Goal: Information Seeking & Learning: Check status

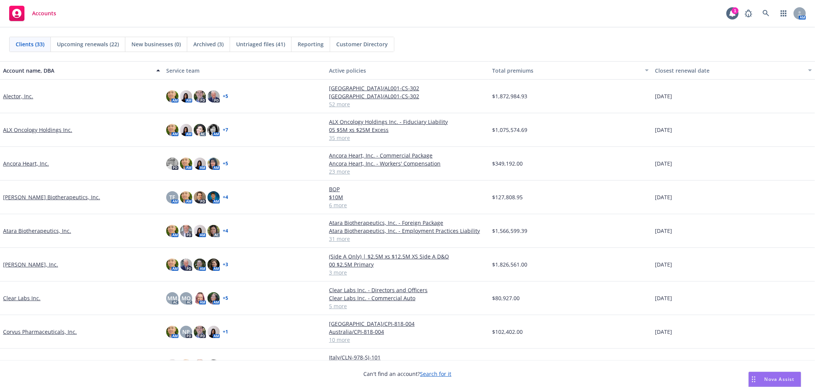
click at [658, 49] on div "Clients (33) Upcoming renewals (22) New businesses (0) Archived (3) Untriaged f…" at bounding box center [407, 44] width 797 height 15
click at [763, 14] on icon at bounding box center [766, 13] width 7 height 7
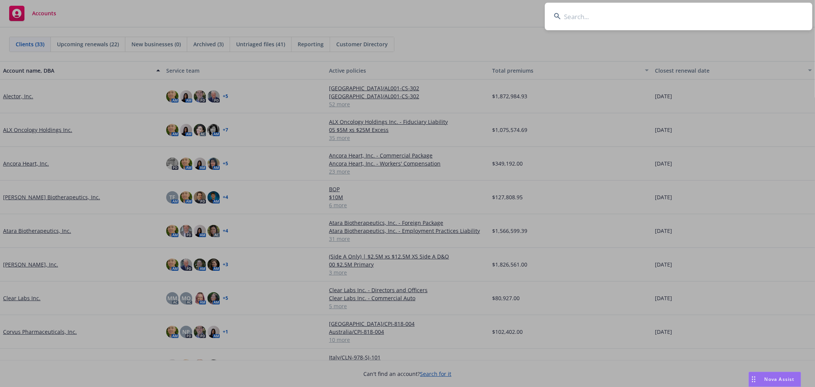
click at [718, 22] on input at bounding box center [679, 17] width 268 height 28
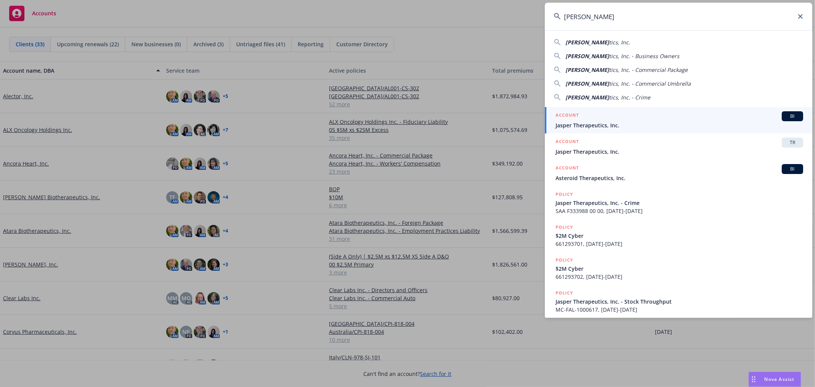
type input "Jasper Therapeu"
click at [606, 120] on div "ACCOUNT BI" at bounding box center [680, 116] width 248 height 10
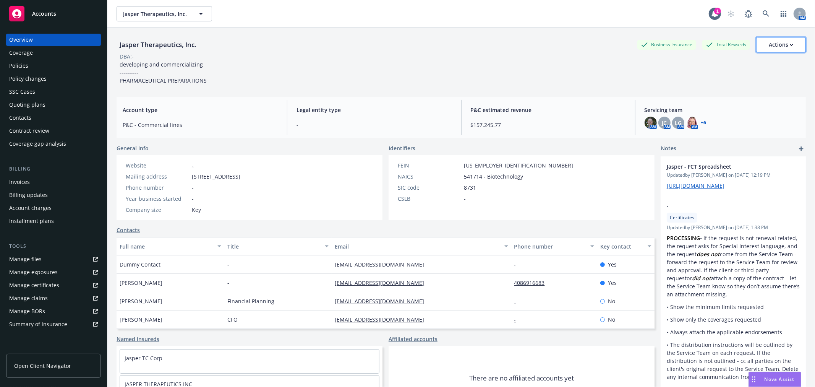
click at [794, 46] on button "Actions" at bounding box center [781, 44] width 50 height 15
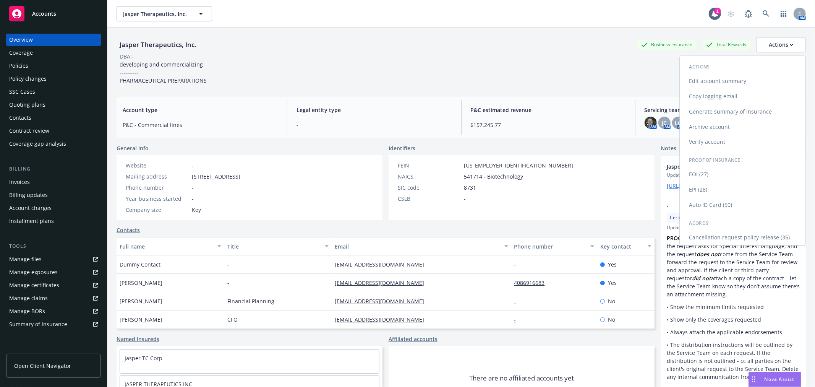
click at [750, 110] on link "Generate summary of insurance" at bounding box center [742, 111] width 125 height 15
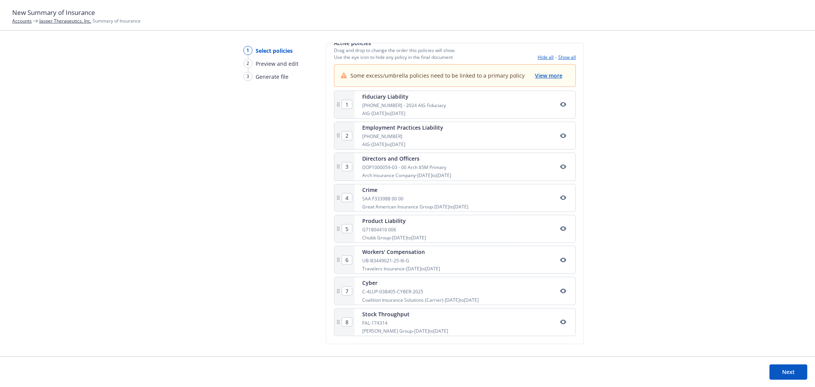
scroll to position [143, 0]
click at [550, 75] on span "View more" at bounding box center [549, 75] width 28 height 7
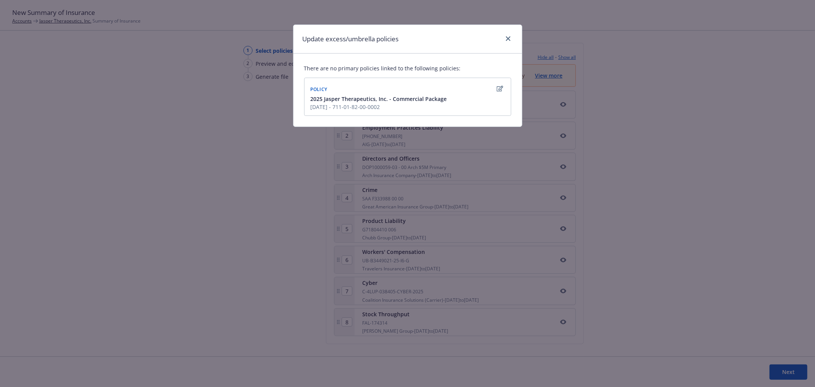
click at [406, 102] on span "2025 Jasper Therapeutics, Inc. - Commercial Package" at bounding box center [379, 99] width 136 height 8
click at [511, 39] on link "close" at bounding box center [508, 38] width 9 height 9
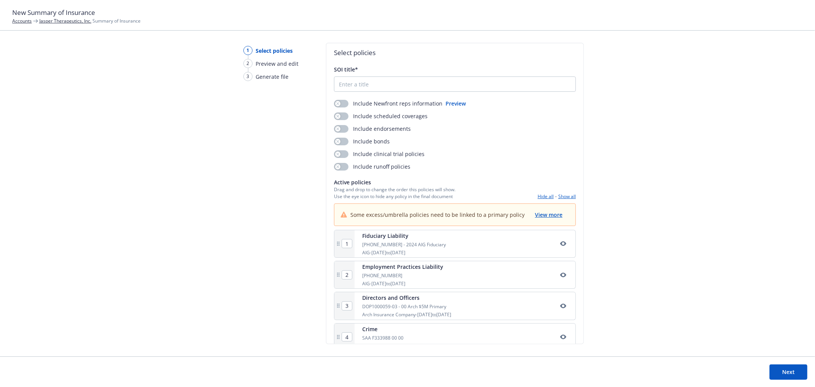
scroll to position [0, 0]
click at [71, 21] on link "Jasper Therapeutics, Inc." at bounding box center [65, 21] width 52 height 6
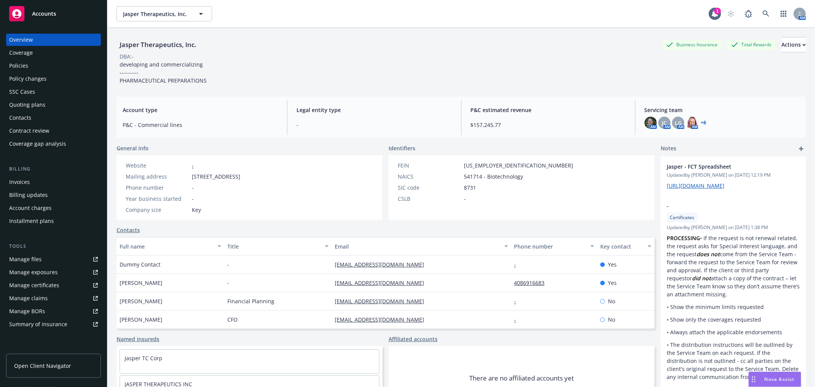
click at [28, 68] on div "Policies" at bounding box center [53, 66] width 89 height 12
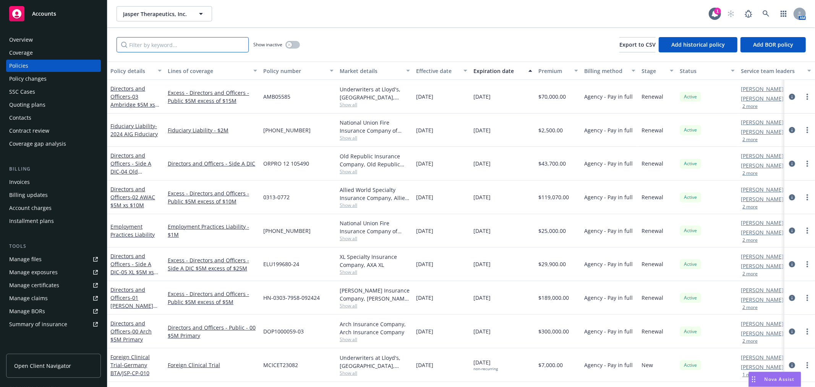
click at [188, 46] on input "Filter by keyword..." at bounding box center [183, 44] width 132 height 15
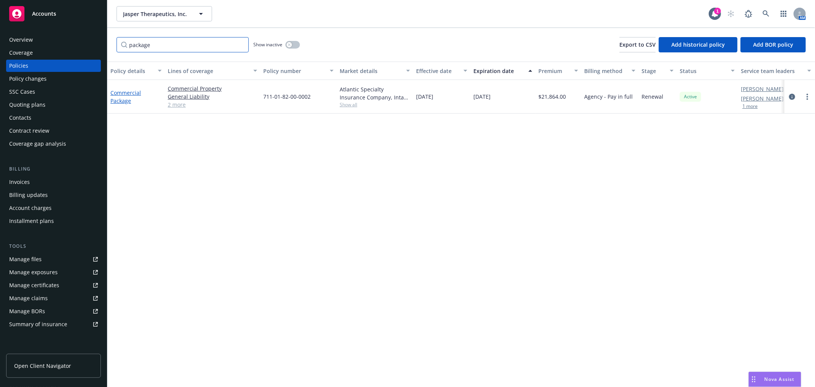
type input "package"
click at [121, 93] on link "Commercial Package" at bounding box center [125, 96] width 31 height 15
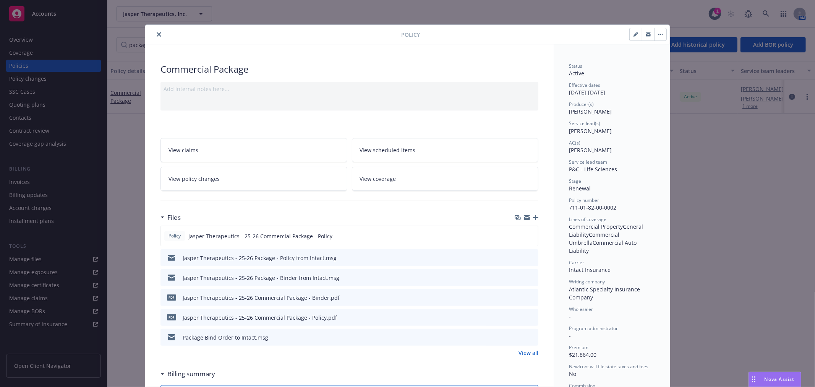
click at [158, 33] on icon "close" at bounding box center [159, 34] width 5 height 5
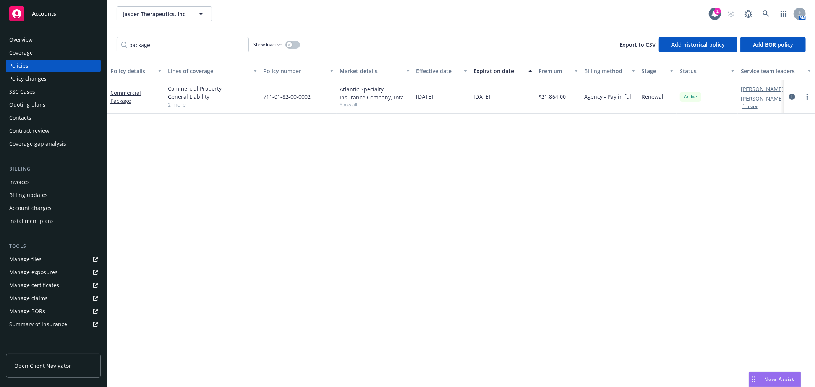
click at [401, 184] on div "Policy details Lines of coverage Policy number Market details Effective date Ex…" at bounding box center [461, 224] width 708 height 325
click at [119, 87] on div "Commercial Package" at bounding box center [135, 97] width 57 height 34
click at [119, 90] on link "Commercial Package" at bounding box center [125, 96] width 31 height 15
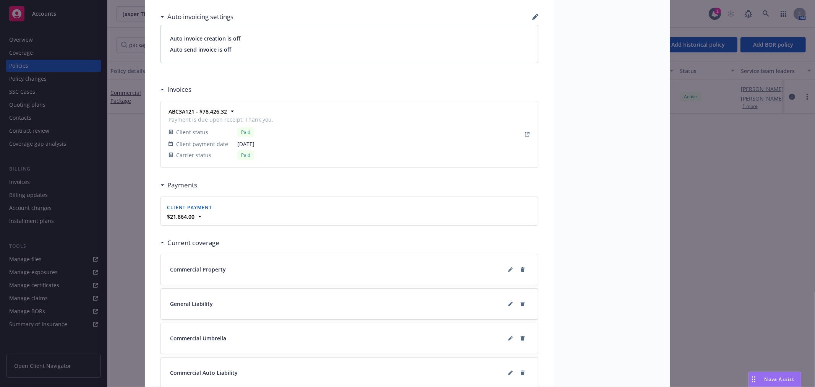
scroll to position [702, 0]
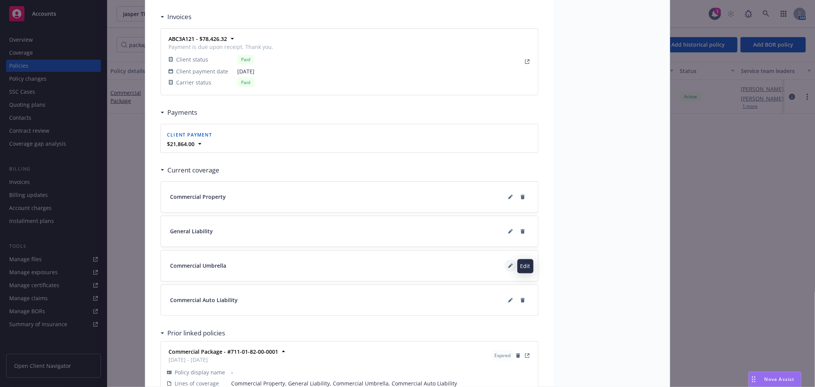
click at [505, 268] on button at bounding box center [511, 266] width 12 height 12
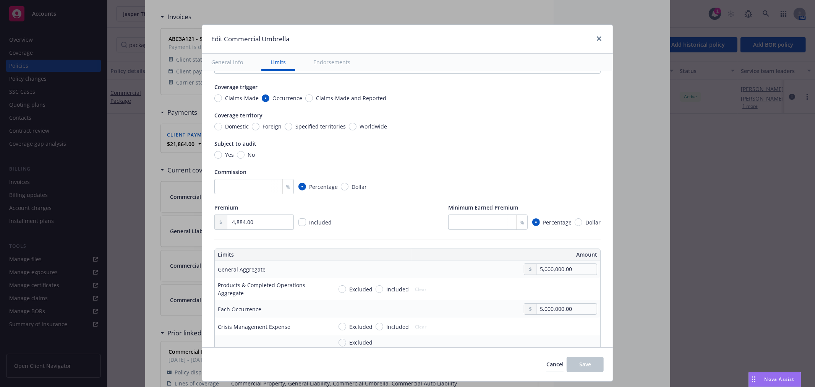
scroll to position [0, 0]
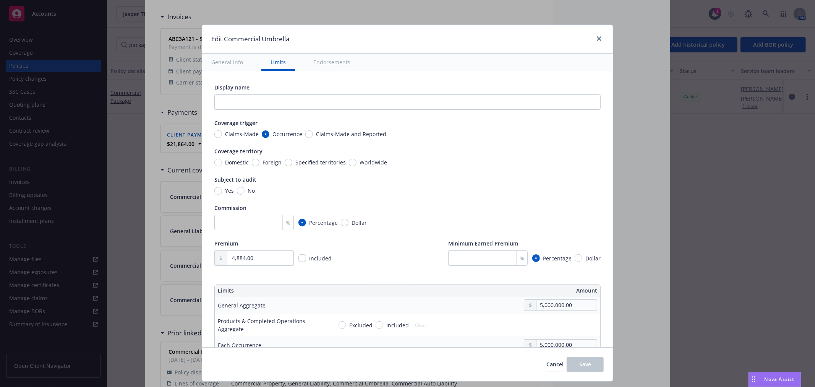
click at [223, 69] on button "General info" at bounding box center [227, 62] width 50 height 17
click at [228, 61] on button "General info" at bounding box center [227, 62] width 50 height 17
click at [330, 68] on button "Endorsements" at bounding box center [331, 62] width 55 height 17
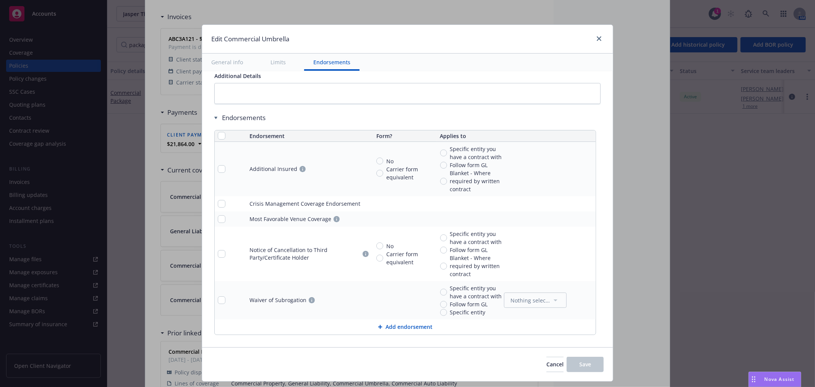
click at [232, 62] on button "General info" at bounding box center [227, 62] width 50 height 17
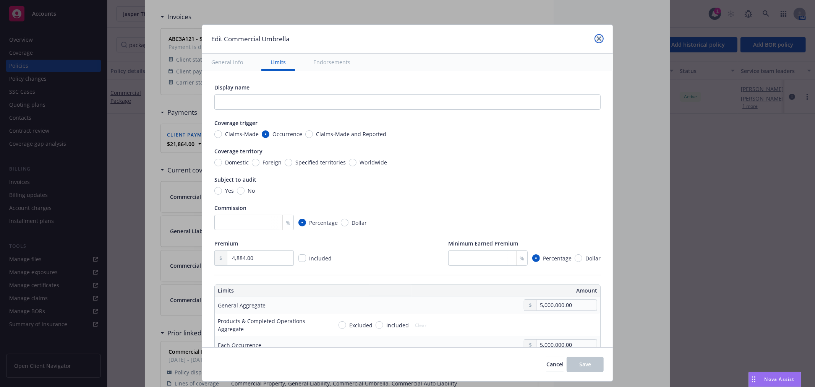
click at [597, 37] on icon "close" at bounding box center [599, 38] width 5 height 5
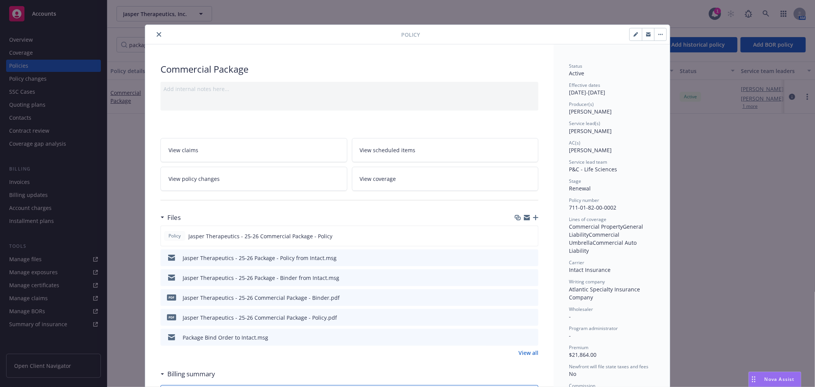
click at [387, 170] on link "View coverage" at bounding box center [445, 179] width 187 height 24
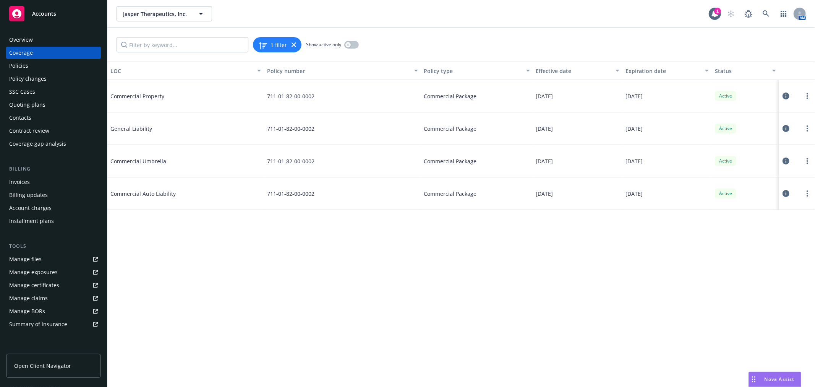
click at [802, 161] on div at bounding box center [797, 160] width 30 height 15
click at [805, 161] on link "more" at bounding box center [807, 160] width 9 height 9
click at [767, 179] on link "Edit coverage" at bounding box center [761, 176] width 101 height 15
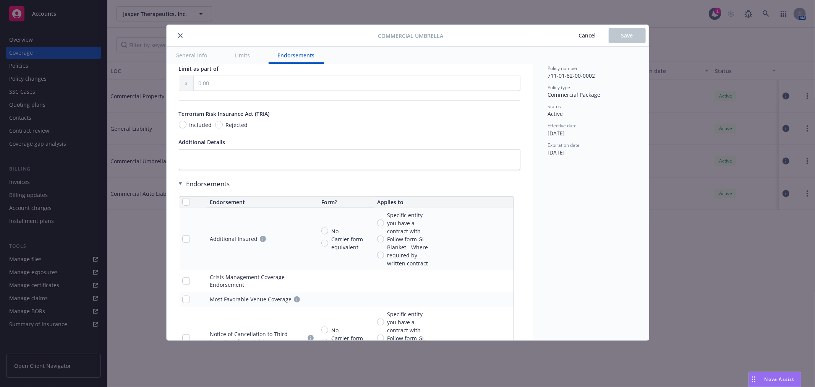
scroll to position [580, 0]
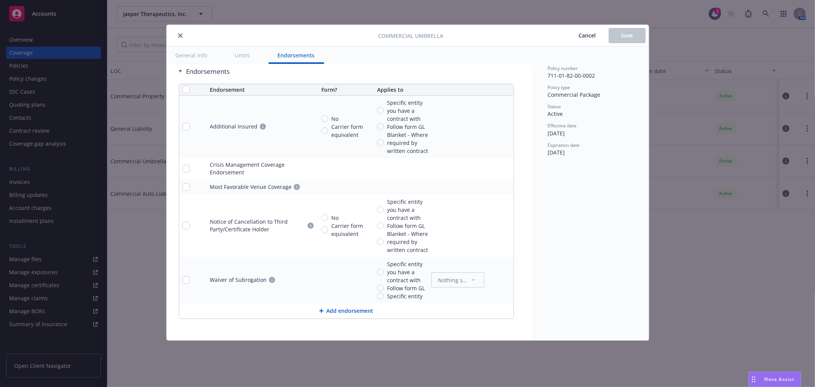
click at [180, 36] on icon "close" at bounding box center [180, 35] width 5 height 5
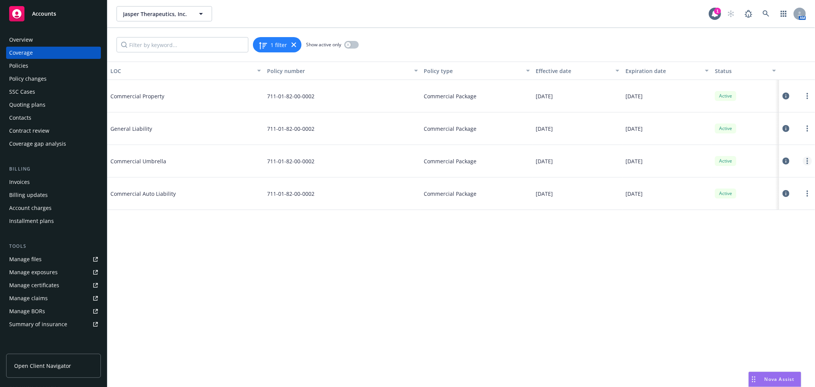
click at [808, 159] on circle "more" at bounding box center [808, 159] width 2 height 2
click at [747, 206] on link "View policy" at bounding box center [761, 207] width 101 height 15
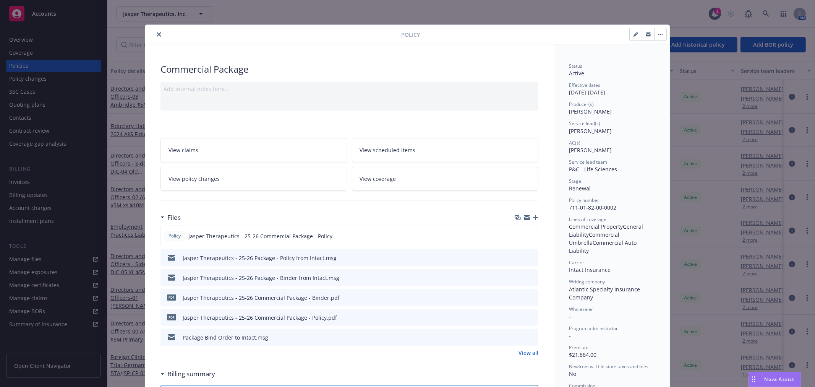
click at [371, 16] on div "Policy Commercial Package Add internal notes here... View claims View scheduled…" at bounding box center [407, 193] width 815 height 387
click at [158, 36] on button "close" at bounding box center [158, 34] width 9 height 9
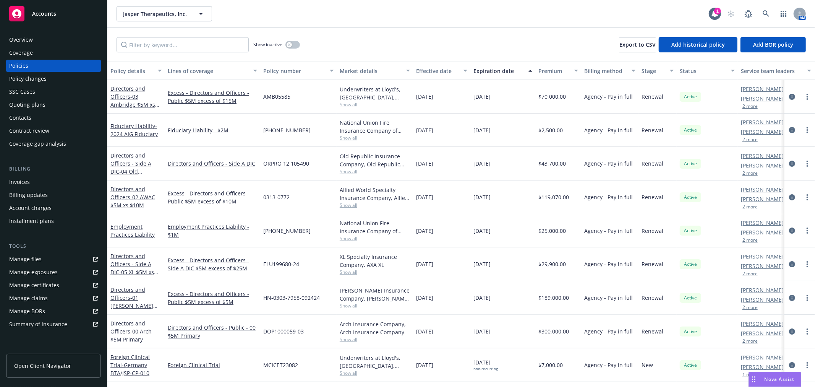
click at [20, 35] on div "Overview" at bounding box center [21, 40] width 24 height 12
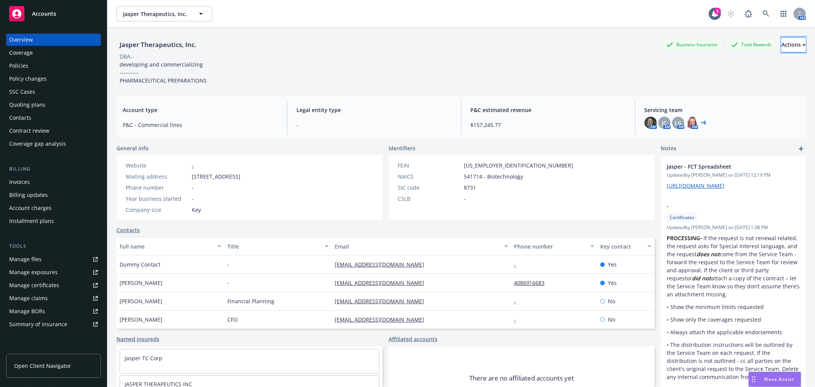
click at [782, 48] on div "Actions" at bounding box center [794, 44] width 24 height 15
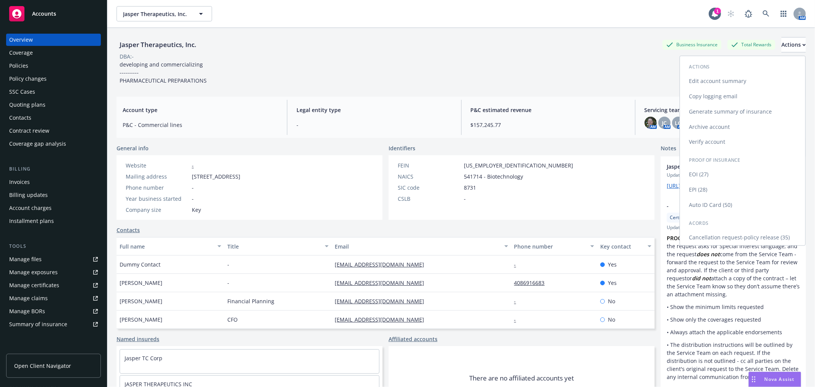
click at [740, 109] on link "Generate summary of insurance" at bounding box center [742, 111] width 125 height 15
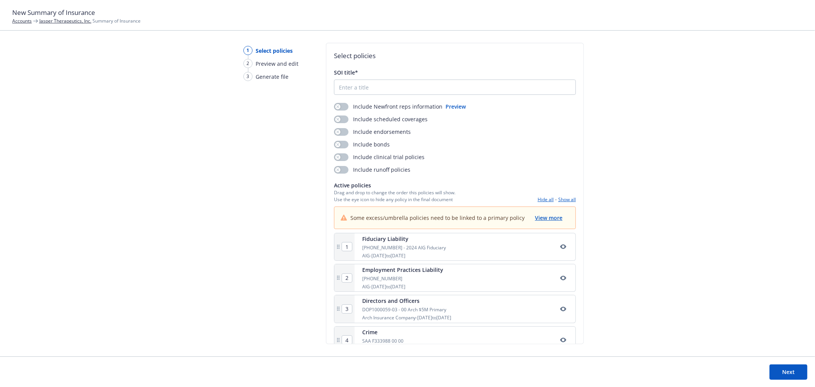
click at [558, 200] on button "Show all" at bounding box center [567, 199] width 18 height 6
click at [538, 213] on button "View more" at bounding box center [548, 218] width 29 height 10
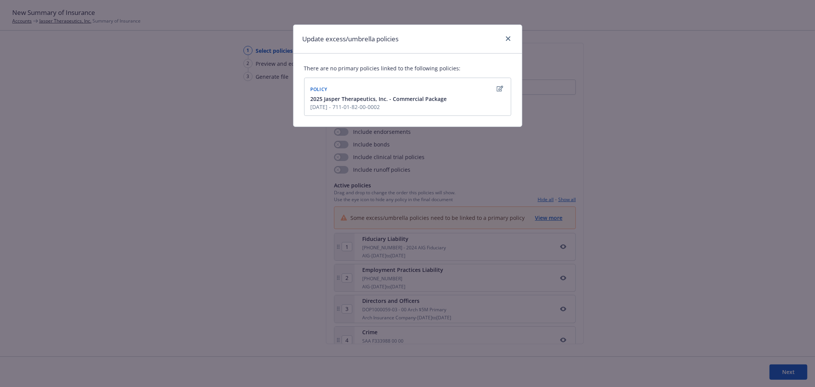
click at [461, 96] on div "2025 Jasper Therapeutics, Inc. - Commercial Package 5/22/2025 - 711-01-82-00-00…" at bounding box center [407, 103] width 197 height 16
click at [501, 89] on icon "button" at bounding box center [500, 89] width 6 height 6
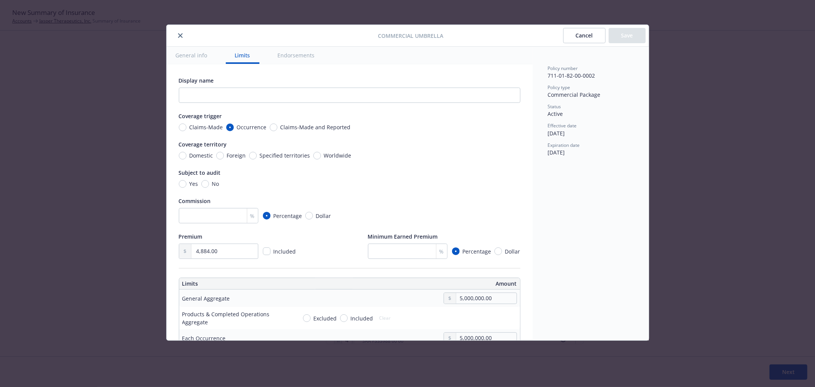
scroll to position [213, 0]
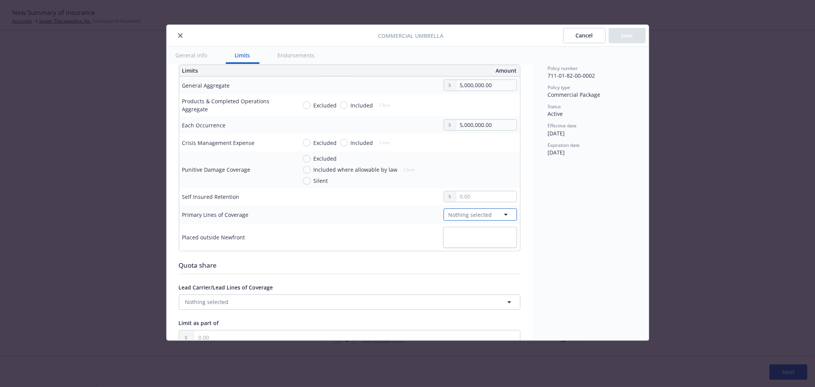
click at [502, 212] on icon "button" at bounding box center [506, 214] width 9 height 9
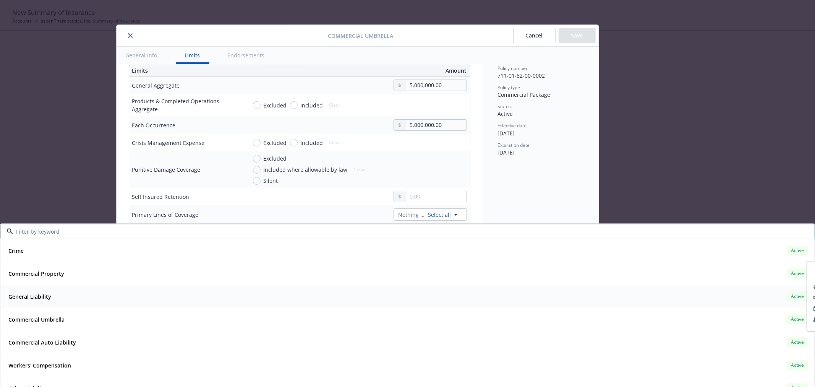
click at [75, 296] on div "General Liability Active" at bounding box center [407, 296] width 805 height 13
click at [68, 343] on strong "Commercial Auto Liability" at bounding box center [42, 342] width 68 height 7
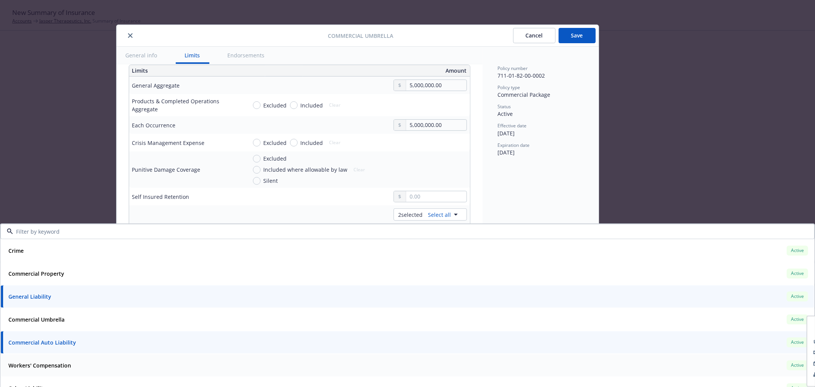
click at [63, 364] on strong "Workers' Compensation" at bounding box center [39, 365] width 63 height 7
click at [442, 167] on div at bounding box center [430, 169] width 73 height 30
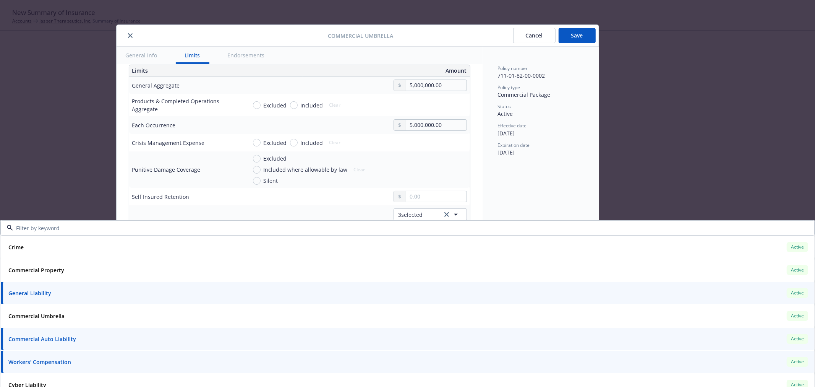
scroll to position [0, 0]
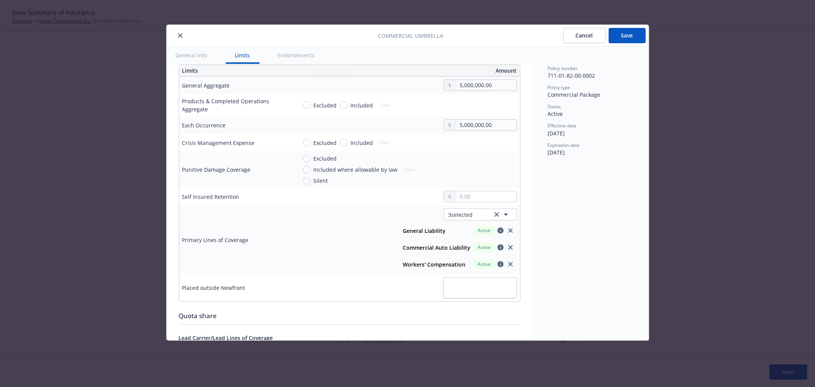
click at [631, 35] on button "Save" at bounding box center [627, 35] width 37 height 15
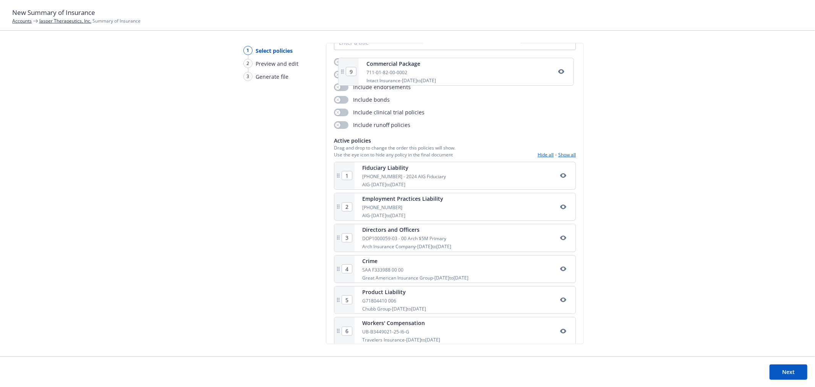
scroll to position [29, 0]
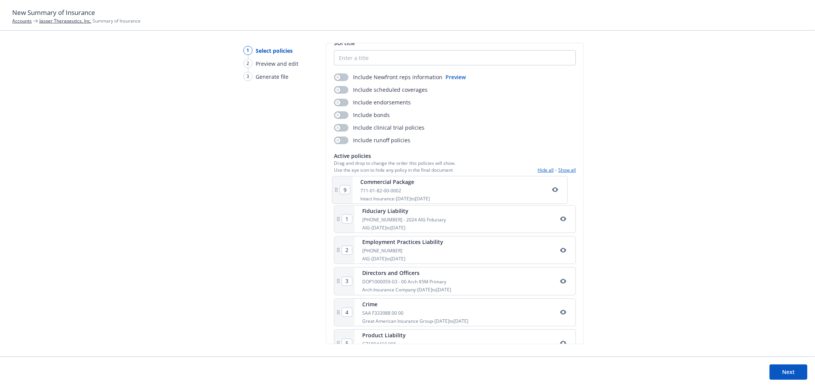
drag, startPoint x: 336, startPoint y: 321, endPoint x: 337, endPoint y: 181, distance: 140.3
click at [337, 181] on div "1 Fiduciary Liability 01-593-32-22 - 2024 AIG Fiduciary AIG - 09/24/2024 to 09/…" at bounding box center [455, 315] width 242 height 277
type input "2"
type input "3"
type input "4"
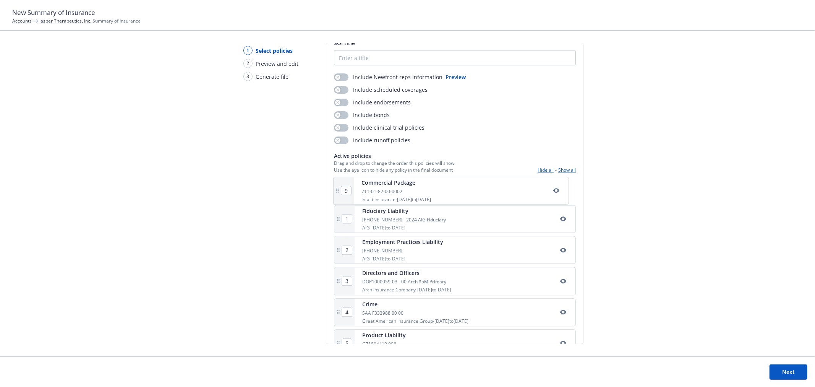
type input "5"
type input "6"
type input "7"
type input "8"
type input "9"
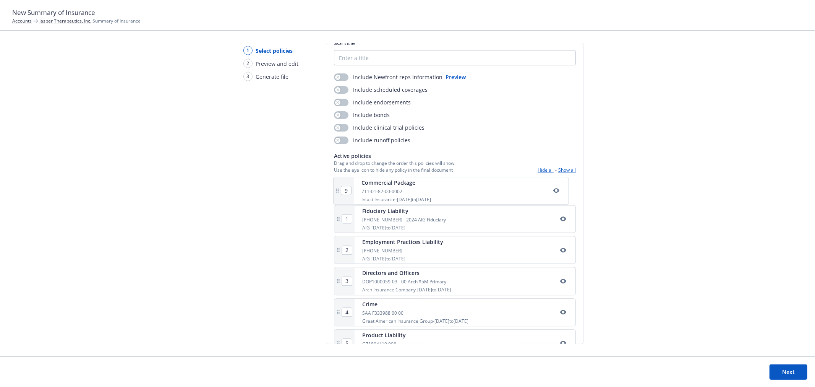
type input "1"
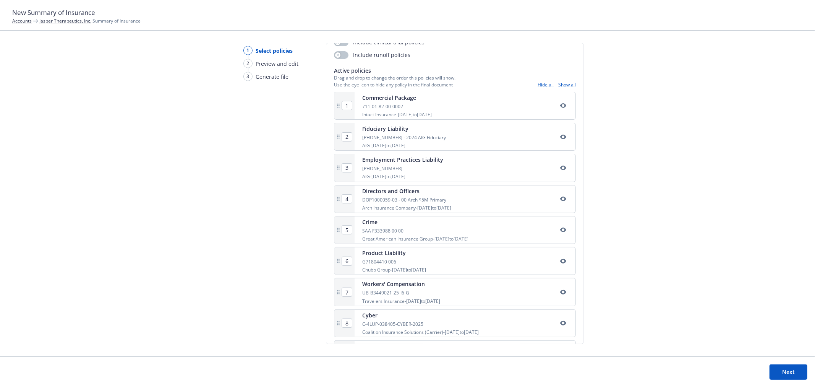
scroll to position [117, 0]
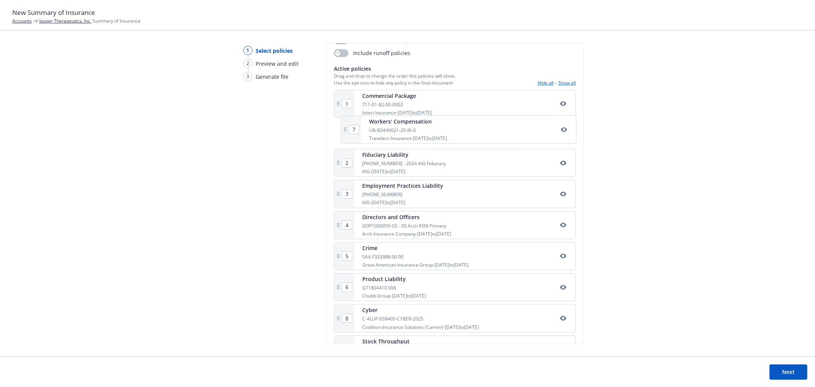
drag, startPoint x: 340, startPoint y: 297, endPoint x: 348, endPoint y: 130, distance: 167.2
click at [348, 130] on div "1 Commercial Package 711-01-82-00-0002 Intact Insurance - 05/23/2025 to 05/23/2…" at bounding box center [455, 228] width 242 height 277
type input "3"
type input "4"
type input "5"
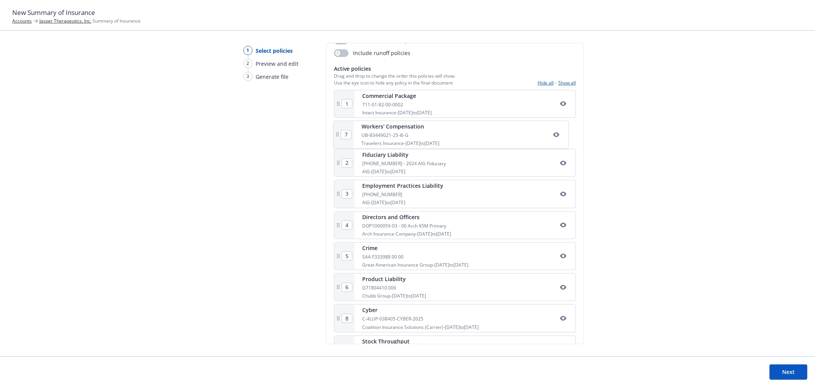
type input "6"
type input "7"
type input "2"
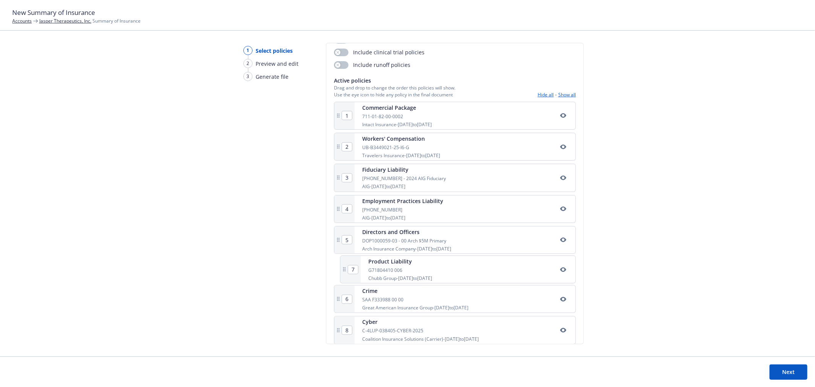
scroll to position [106, 0]
drag, startPoint x: 337, startPoint y: 308, endPoint x: 346, endPoint y: 176, distance: 132.2
click at [346, 176] on div "1 Commercial Package 711-01-82-00-0002 Intact Insurance - 05/23/2025 to 05/23/2…" at bounding box center [455, 239] width 242 height 277
type input "4"
type input "5"
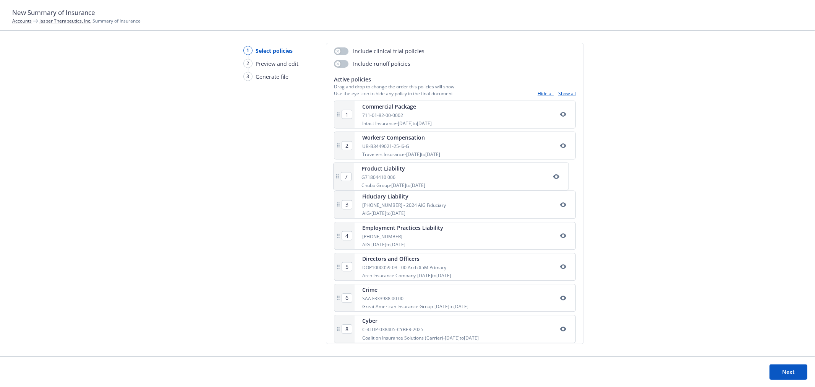
type input "6"
type input "7"
type input "3"
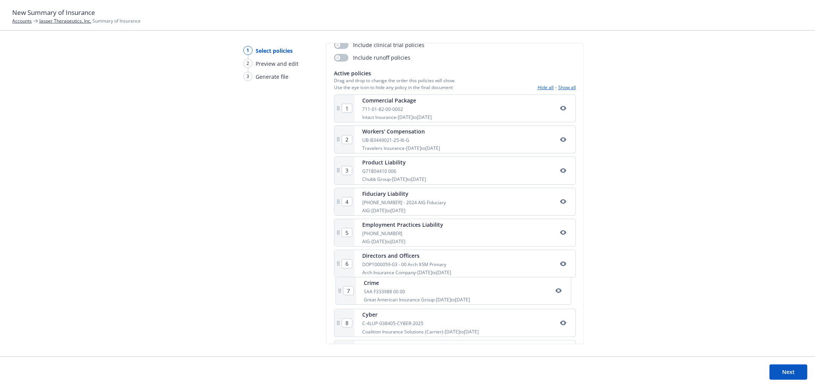
scroll to position [112, 0]
drag, startPoint x: 338, startPoint y: 306, endPoint x: 341, endPoint y: 205, distance: 100.6
click at [341, 205] on div "1 Commercial Package 711-01-82-00-0002 Intact Insurance - 05/23/2025 to 05/23/2…" at bounding box center [455, 232] width 242 height 277
type input "5"
type input "6"
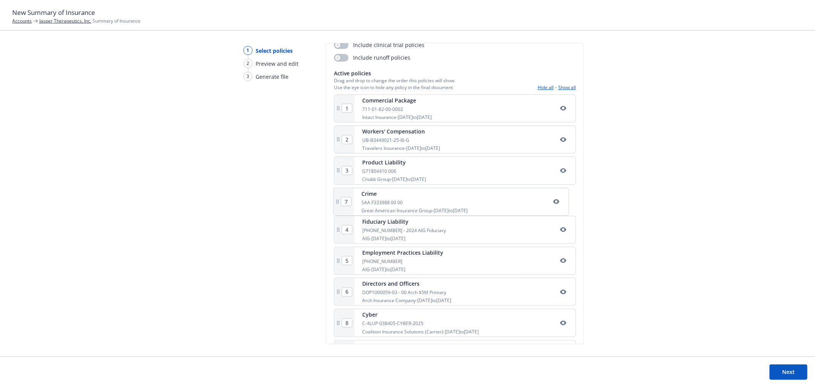
type input "7"
type input "4"
drag, startPoint x: 339, startPoint y: 329, endPoint x: 346, endPoint y: 197, distance: 132.0
click at [346, 197] on div "1 Commercial Package 711-01-82-00-0002 Intact Insurance - 05/23/2025 to 05/23/2…" at bounding box center [455, 231] width 242 height 277
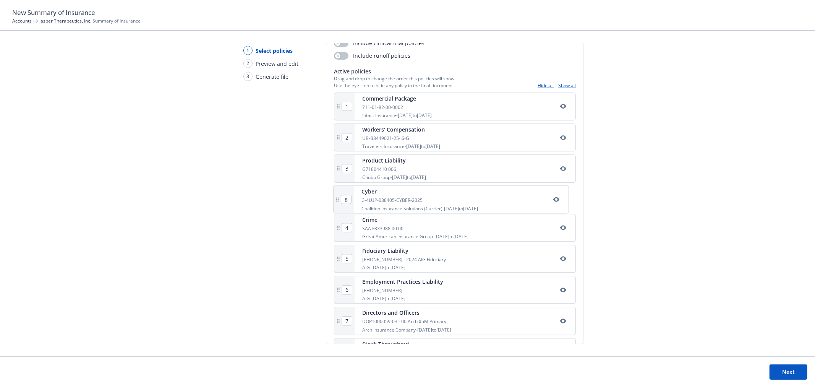
type input "4"
type input "5"
type input "6"
type input "7"
type input "8"
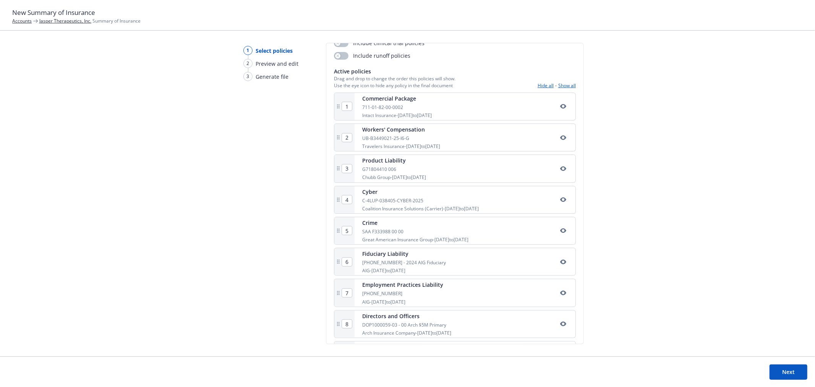
scroll to position [147, 0]
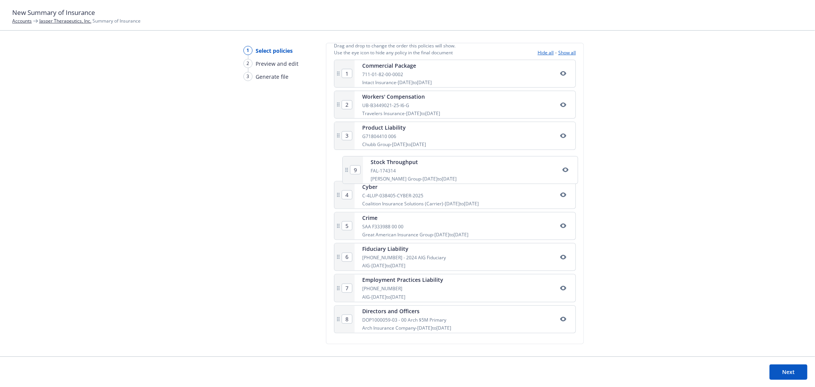
drag, startPoint x: 335, startPoint y: 326, endPoint x: 345, endPoint y: 169, distance: 157.8
click at [345, 169] on div "1 Commercial Package 711-01-82-00-0002 Intact Insurance - 05/23/2025 to 05/23/2…" at bounding box center [455, 198] width 242 height 277
type input "5"
type input "4"
type input "6"
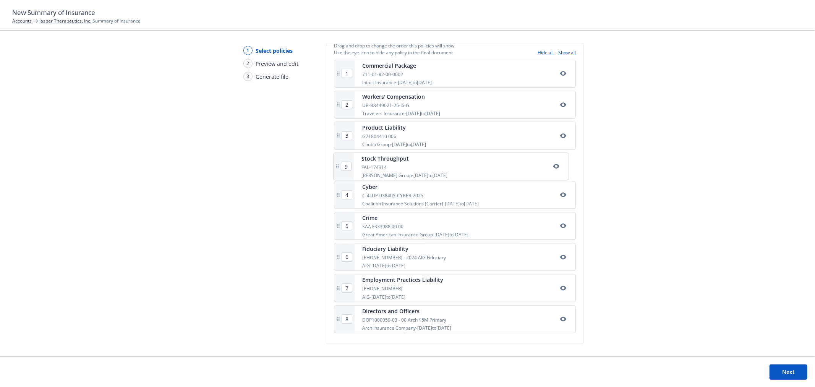
type input "7"
type input "8"
type input "9"
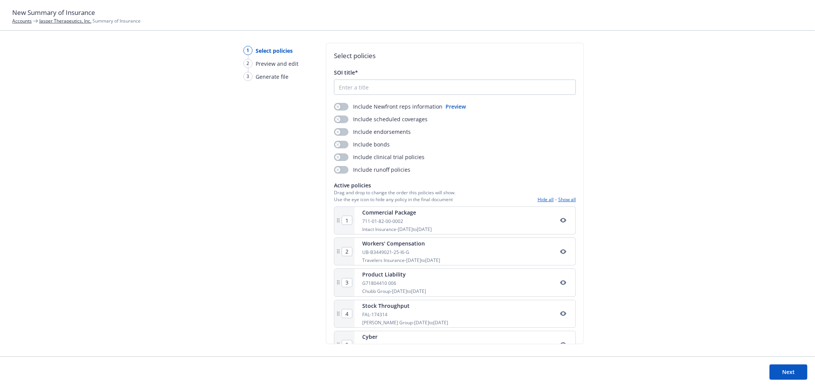
click at [784, 375] on button "Next" at bounding box center [789, 371] width 38 height 15
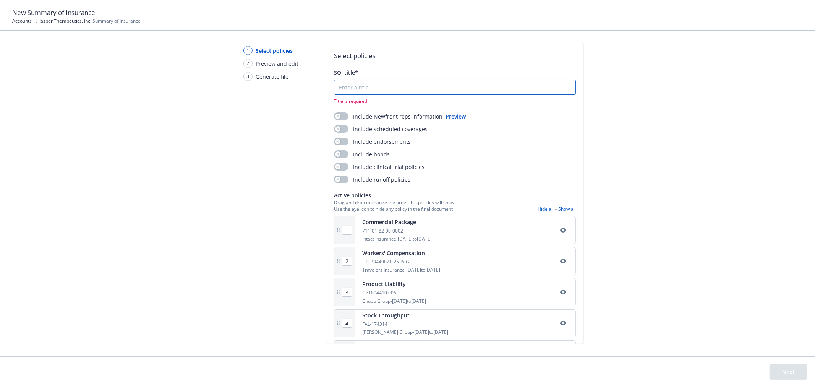
click at [366, 85] on input "SOI title*" at bounding box center [454, 87] width 241 height 15
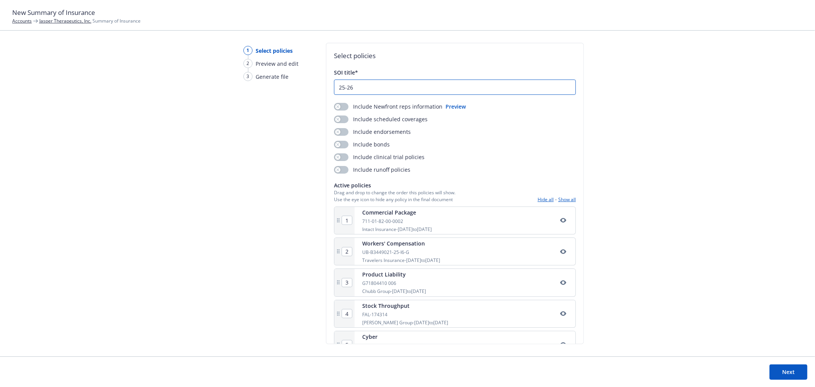
type input "25-26"
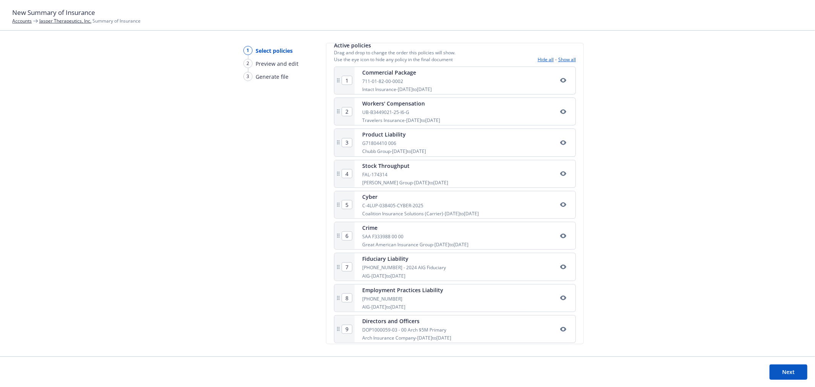
scroll to position [147, 0]
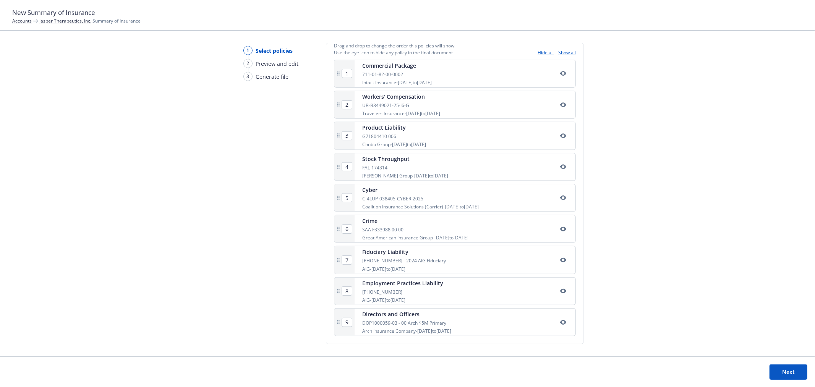
click at [784, 372] on button "Next" at bounding box center [789, 371] width 38 height 15
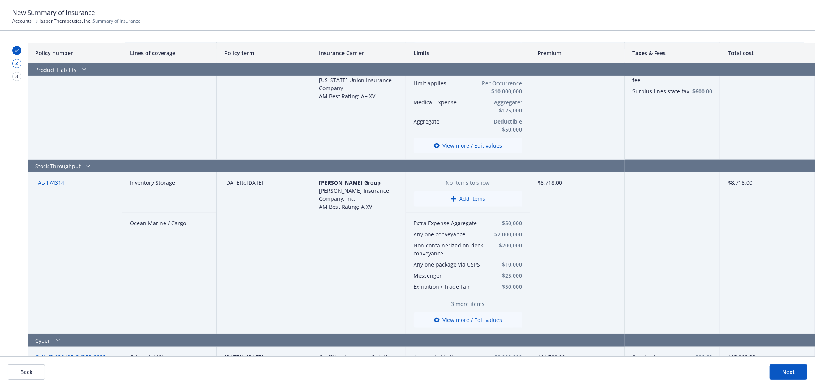
scroll to position [558, 0]
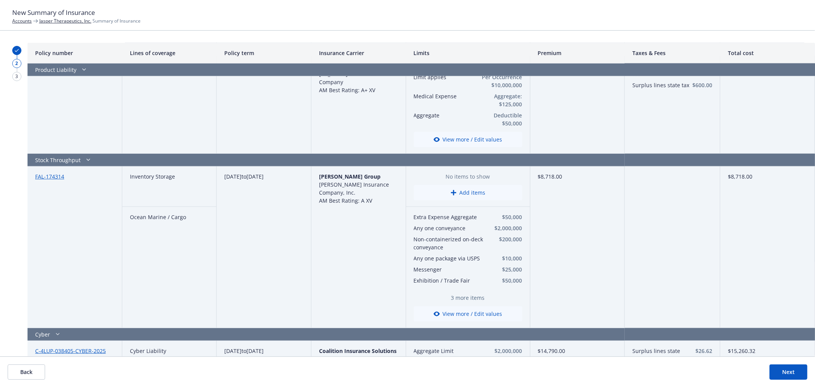
click at [463, 192] on button "Add items" at bounding box center [468, 192] width 109 height 15
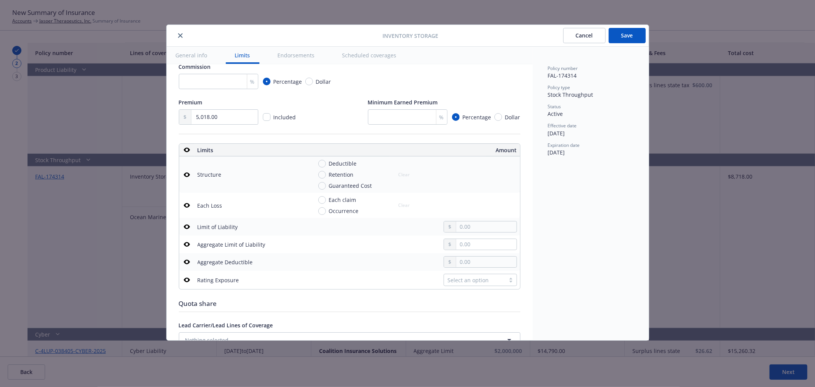
scroll to position [0, 0]
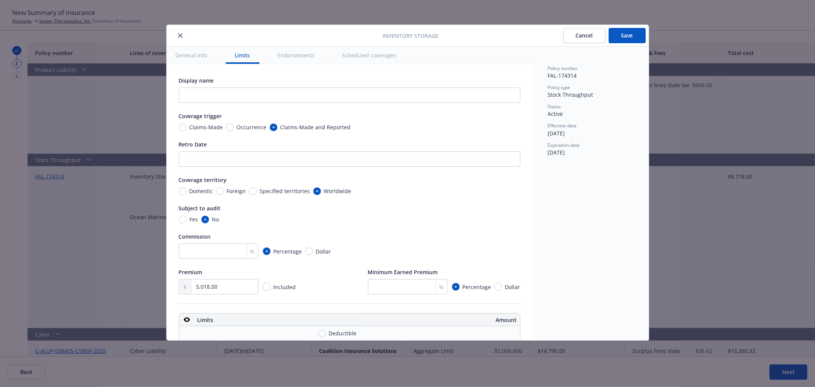
click at [595, 42] on button "Cancel" at bounding box center [584, 35] width 42 height 15
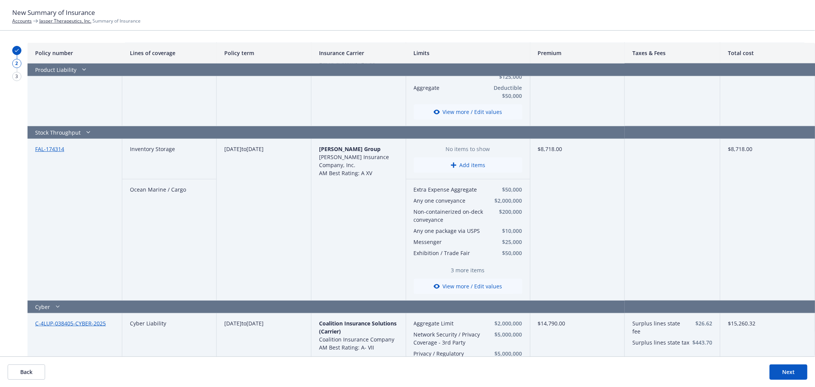
scroll to position [601, 0]
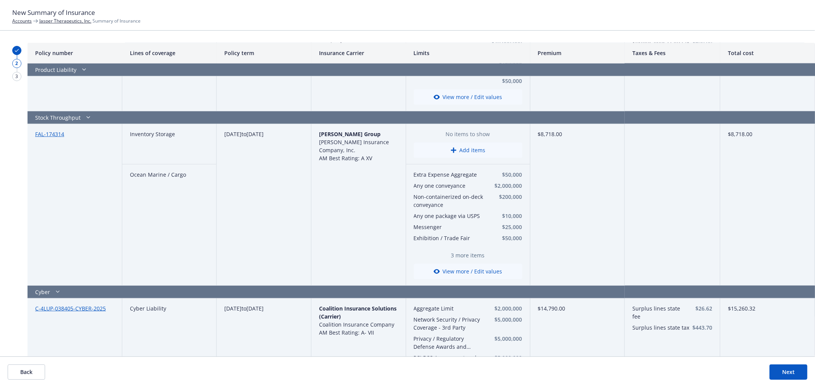
click at [461, 253] on span "3 more items" at bounding box center [468, 255] width 109 height 8
click at [453, 272] on button "View more / Edit values" at bounding box center [468, 271] width 109 height 15
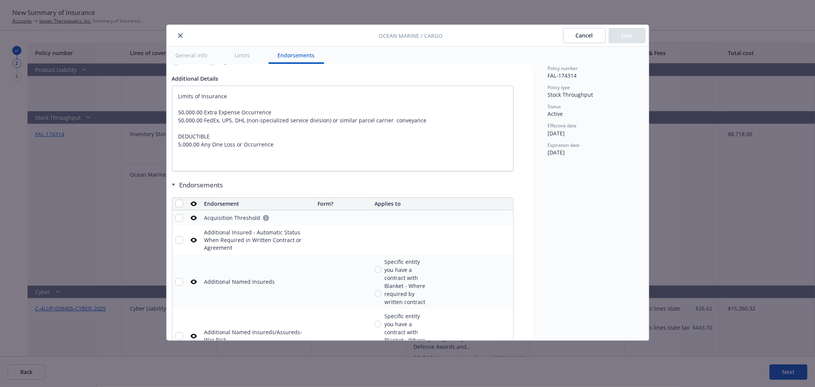
scroll to position [992, 10]
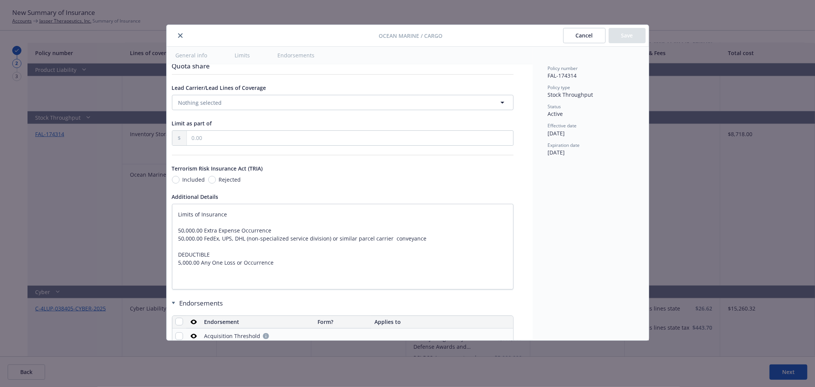
click at [589, 28] on button "Cancel" at bounding box center [584, 35] width 42 height 15
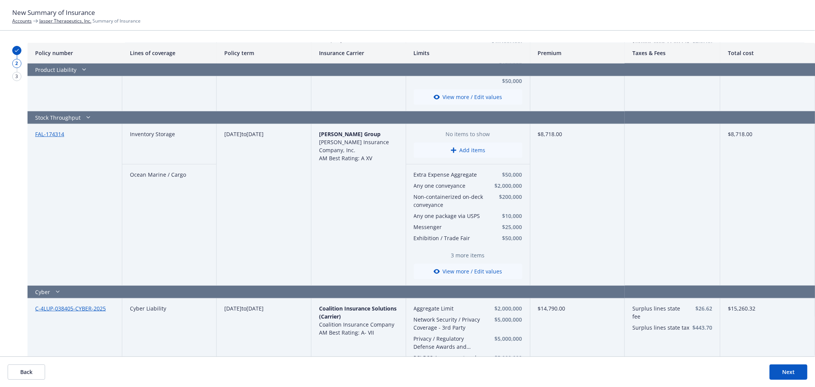
click at [471, 145] on button "Add items" at bounding box center [468, 150] width 109 height 15
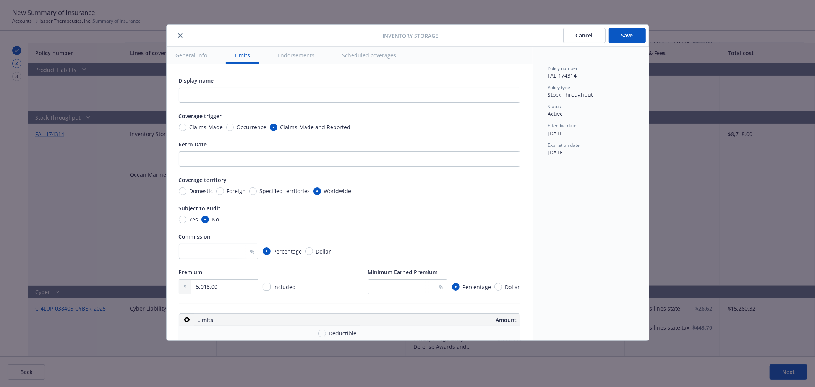
scroll to position [249, 0]
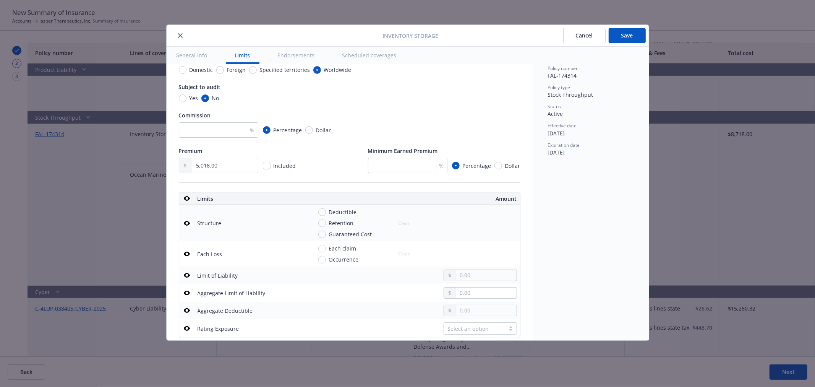
click at [370, 53] on button "Scheduled coverages" at bounding box center [369, 55] width 73 height 17
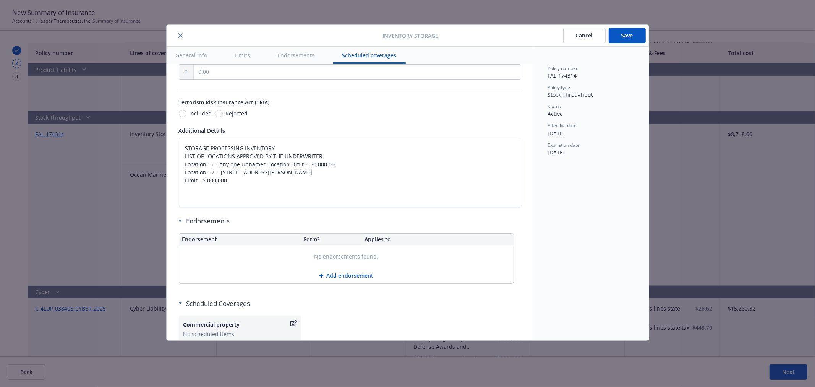
scroll to position [491, 0]
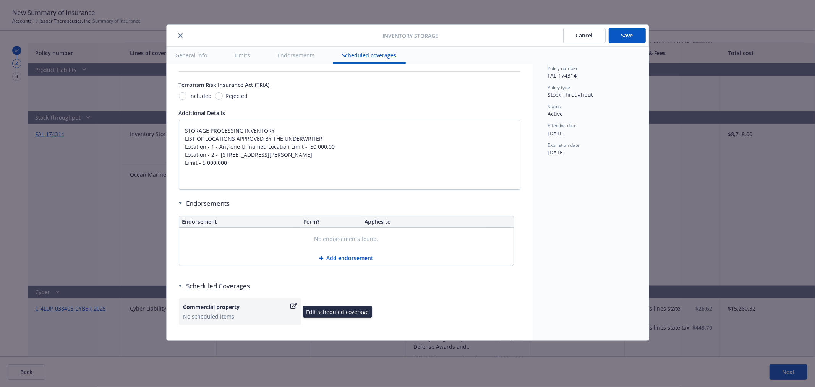
click at [295, 305] on icon "button" at bounding box center [294, 306] width 6 height 6
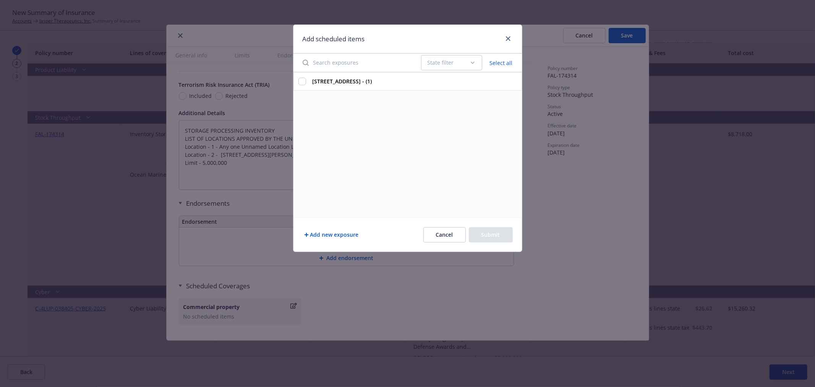
click at [386, 66] on input "Search exposures" at bounding box center [357, 62] width 119 height 15
click at [401, 162] on div "2200 Bridge Pkwy Suite #102, Redwood City, CA 94065 - (1)" at bounding box center [408, 144] width 229 height 145
type textarea "x"
click at [449, 232] on button "Cancel" at bounding box center [445, 234] width 42 height 15
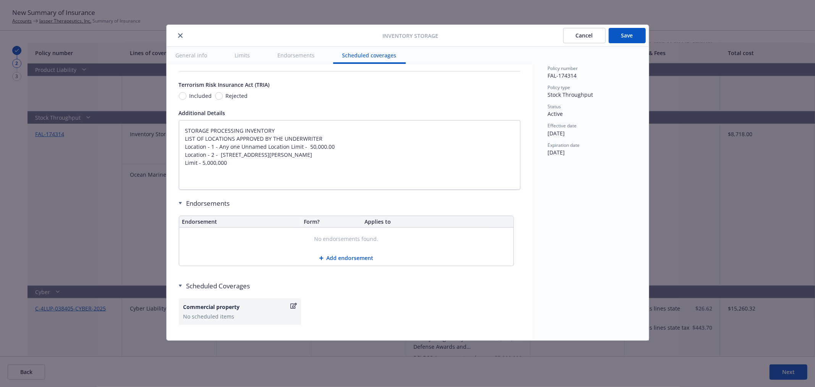
click at [177, 36] on button "close" at bounding box center [180, 35] width 9 height 9
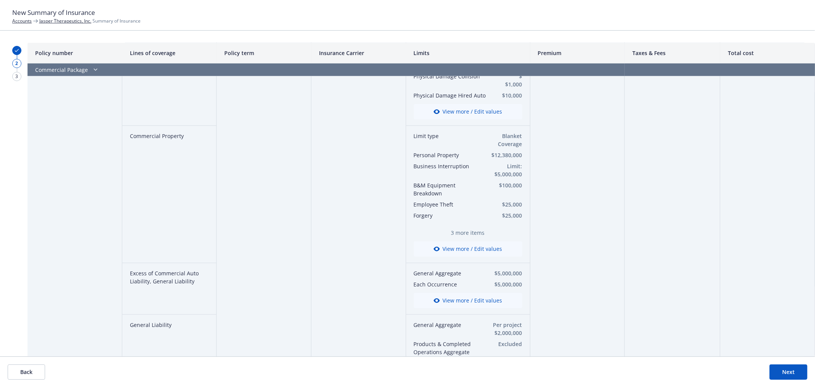
scroll to position [0, 0]
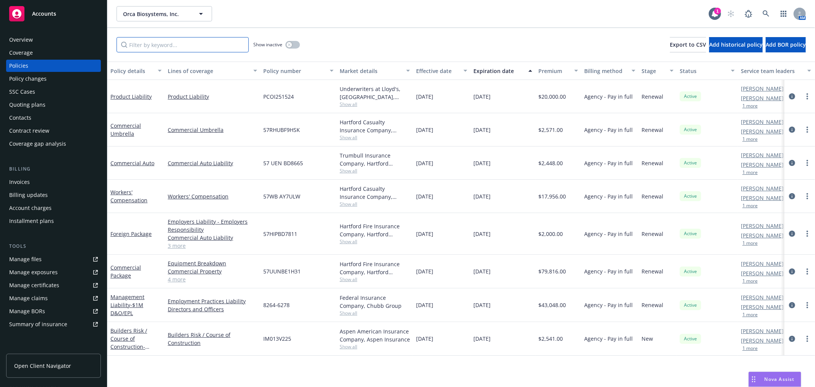
click at [182, 43] on input "Filter by keyword..." at bounding box center [183, 44] width 132 height 15
click at [117, 271] on div "Commercial Package" at bounding box center [135, 271] width 51 height 16
click at [122, 268] on link "Commercial Package" at bounding box center [125, 271] width 31 height 15
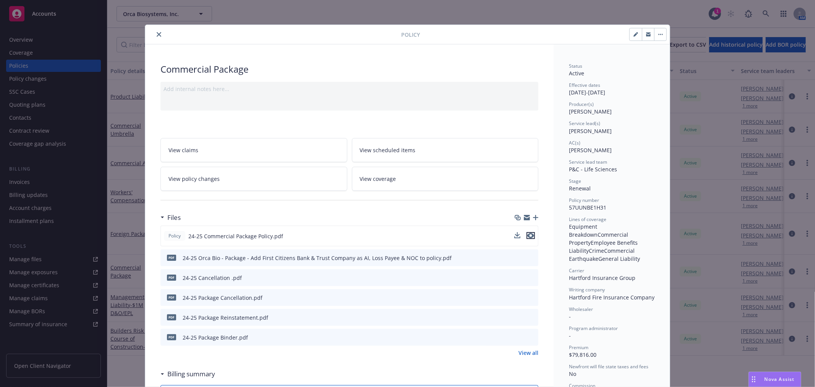
click at [528, 235] on icon "preview file" at bounding box center [531, 235] width 7 height 5
click at [157, 32] on icon "close" at bounding box center [159, 34] width 5 height 5
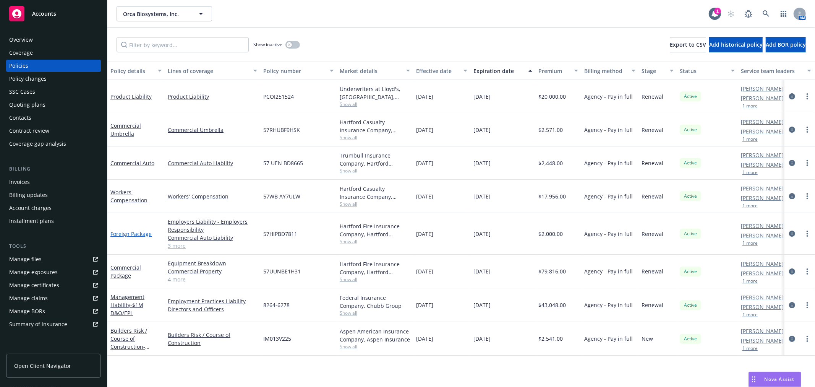
click at [128, 234] on link "Foreign Package" at bounding box center [130, 233] width 41 height 7
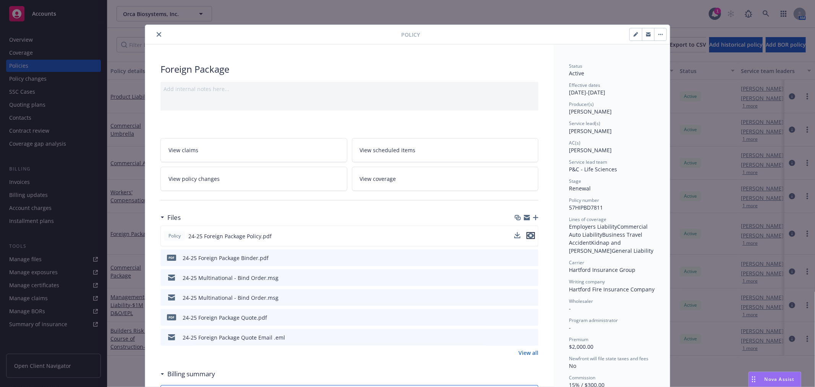
click at [528, 233] on icon "preview file" at bounding box center [531, 235] width 7 height 5
click at [158, 32] on button "close" at bounding box center [158, 34] width 9 height 9
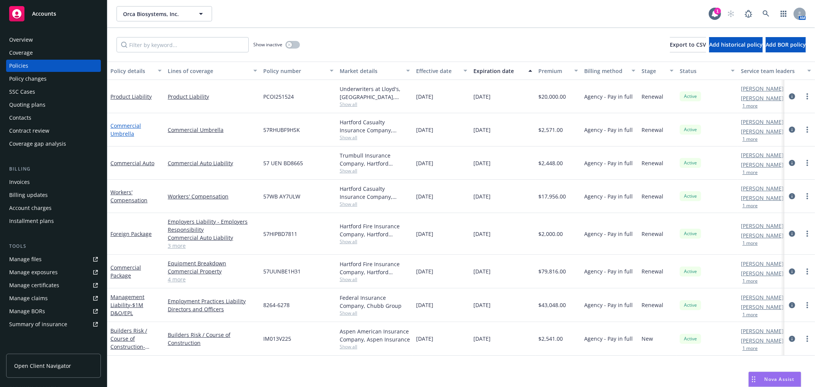
click at [128, 132] on link "Commercial Umbrella" at bounding box center [125, 129] width 31 height 15
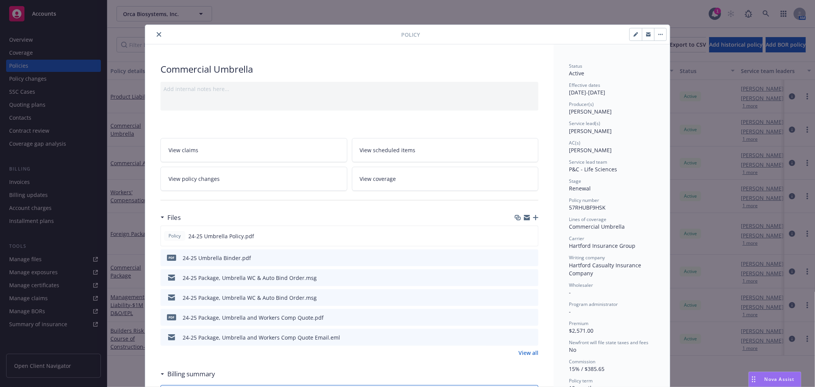
click at [528, 256] on icon "preview file" at bounding box center [531, 257] width 7 height 5
click at [158, 35] on button "close" at bounding box center [158, 34] width 9 height 9
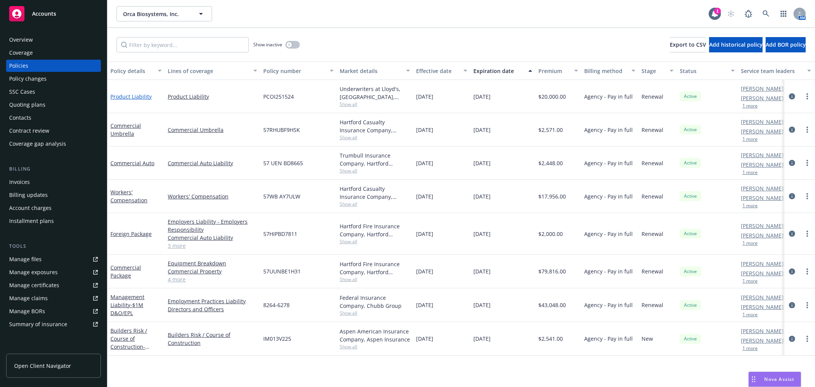
click at [137, 98] on link "Product Liability" at bounding box center [130, 96] width 41 height 7
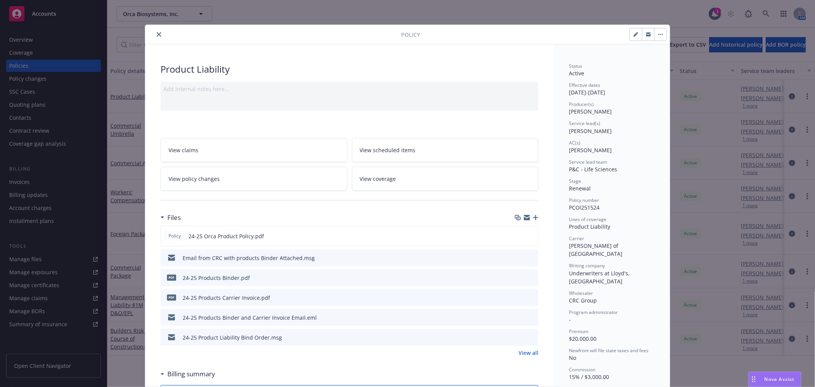
click at [529, 280] on button at bounding box center [532, 278] width 7 height 8
click at [531, 275] on icon "preview file" at bounding box center [531, 276] width 7 height 5
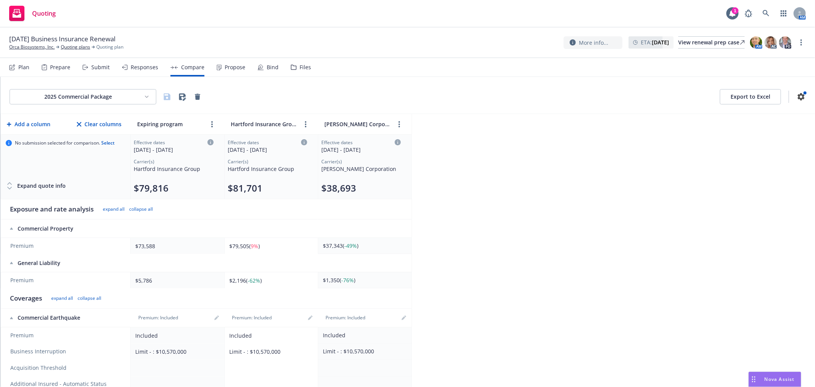
click at [572, 229] on div "2025 Commercial Package Export to Excel Add a column Clear columns Expiring pro…" at bounding box center [407, 232] width 815 height 310
click at [756, 206] on div "2025 Commercial Package Export to Excel Add a column Clear columns Expiring pro…" at bounding box center [407, 232] width 815 height 310
click at [372, 82] on div "2025 Commercial Package Export to Excel" at bounding box center [407, 95] width 815 height 37
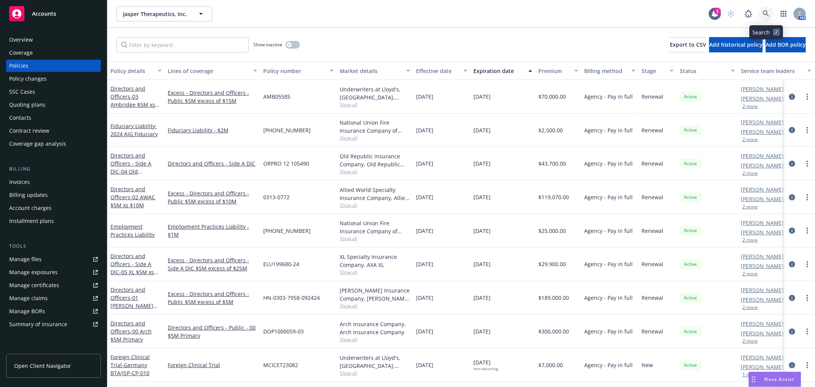
click at [761, 10] on link at bounding box center [766, 13] width 15 height 15
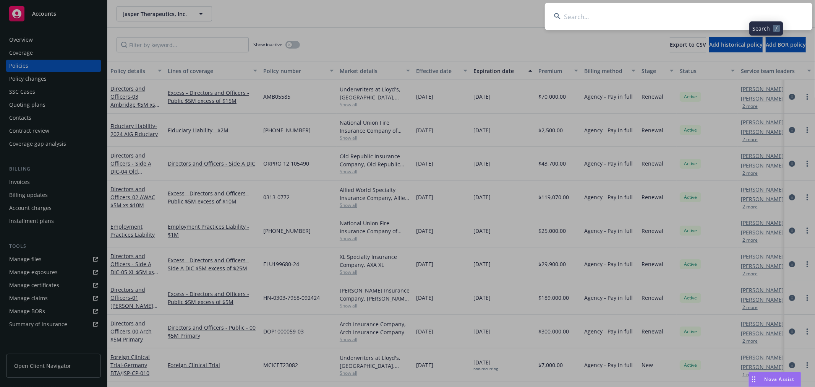
click at [716, 18] on input at bounding box center [679, 17] width 268 height 28
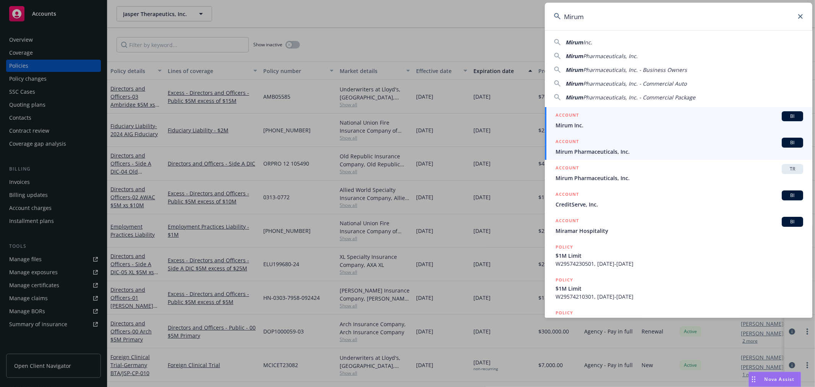
type input "Mirum"
click at [629, 146] on div "ACCOUNT BI" at bounding box center [680, 143] width 248 height 10
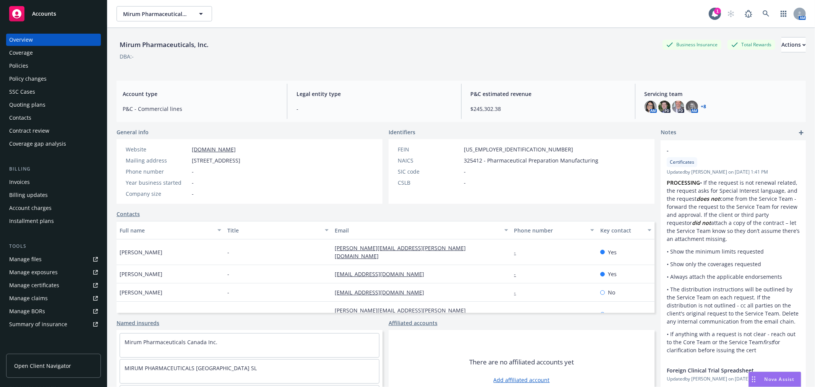
click at [59, 65] on div "Policies" at bounding box center [53, 66] width 89 height 12
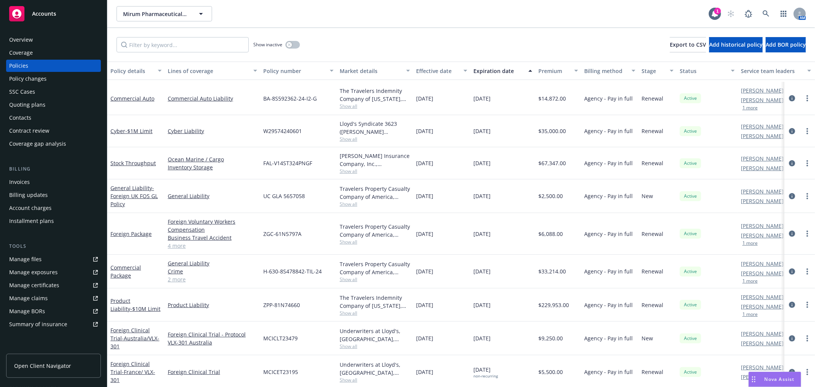
scroll to position [255, 0]
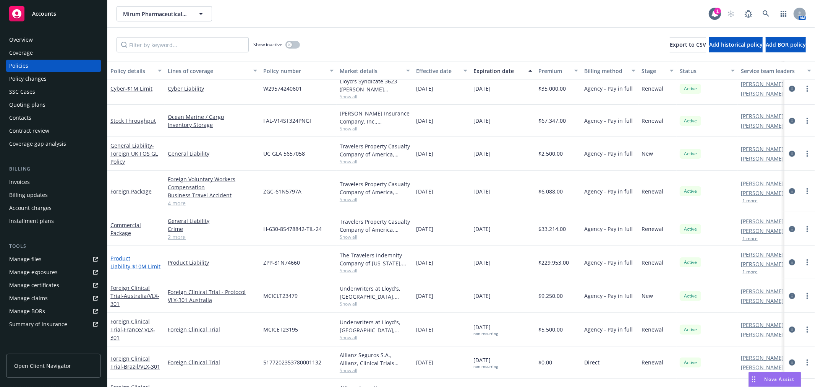
click at [128, 255] on link "Product Liability - $10M Limit" at bounding box center [135, 262] width 50 height 15
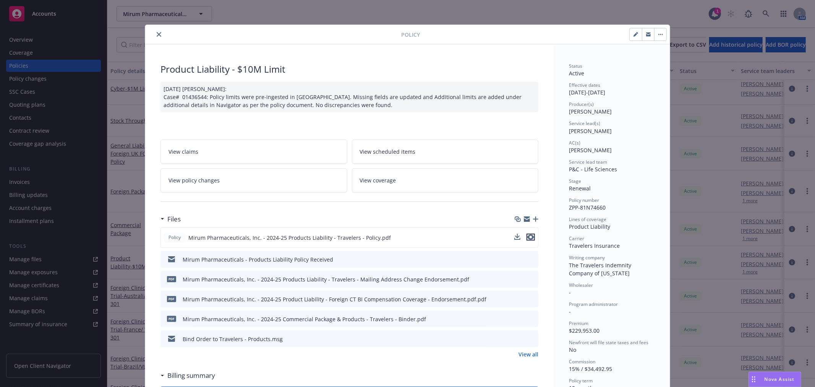
click at [528, 238] on icon "preview file" at bounding box center [531, 236] width 7 height 5
click at [157, 34] on icon "close" at bounding box center [159, 34] width 5 height 5
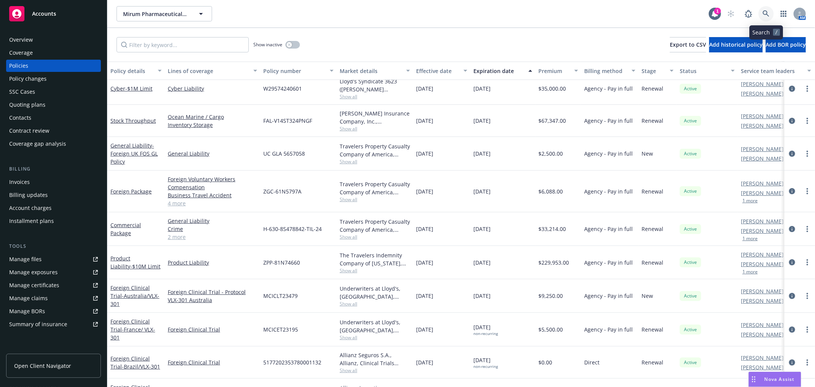
click at [769, 14] on icon at bounding box center [766, 13] width 7 height 7
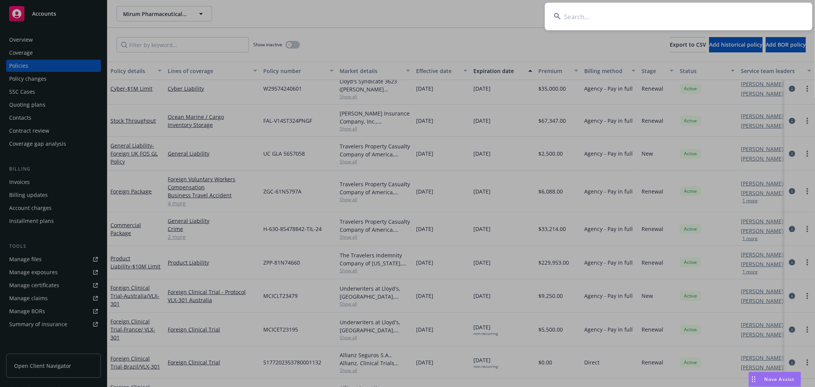
click at [670, 18] on input at bounding box center [679, 17] width 268 height 28
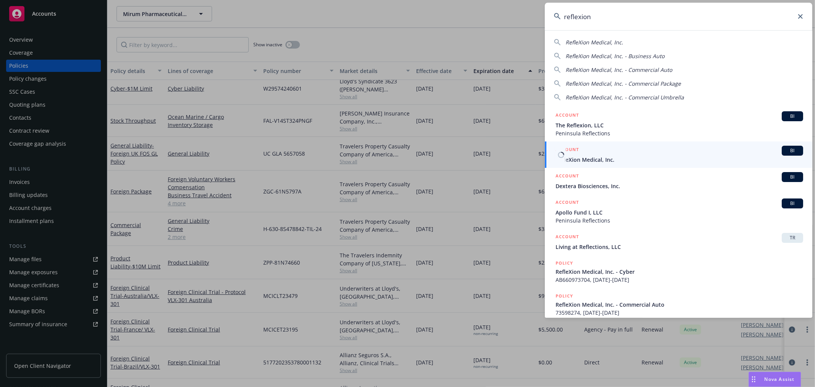
type input "reflexion"
click at [589, 156] on span "RefleXion Medical, Inc." at bounding box center [680, 160] width 248 height 8
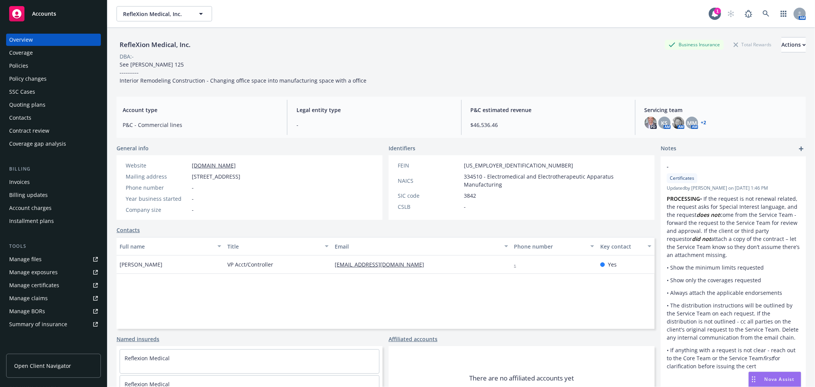
click at [22, 66] on div "Policies" at bounding box center [18, 66] width 19 height 12
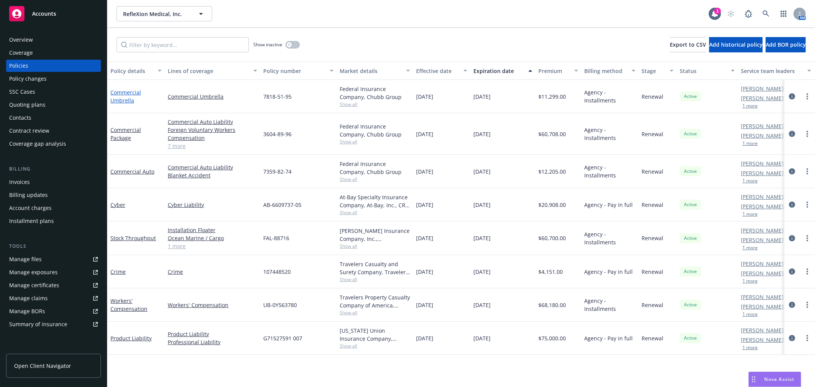
click at [125, 94] on link "Commercial Umbrella" at bounding box center [125, 96] width 31 height 15
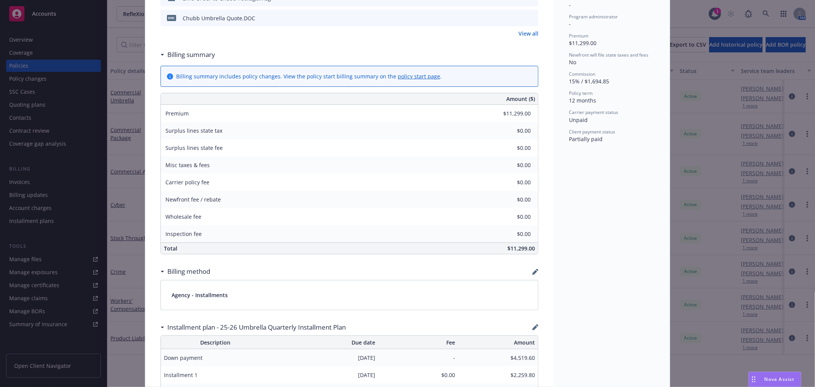
scroll to position [382, 0]
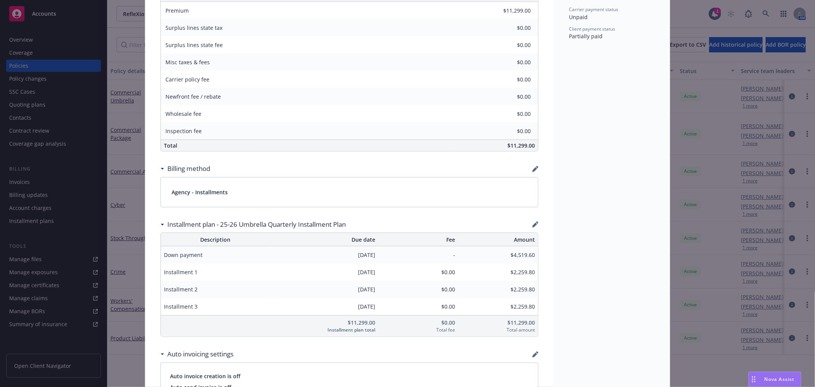
click at [677, 5] on div "Policy Commercial Umbrella Add internal notes here... View claims View schedule…" at bounding box center [407, 193] width 815 height 387
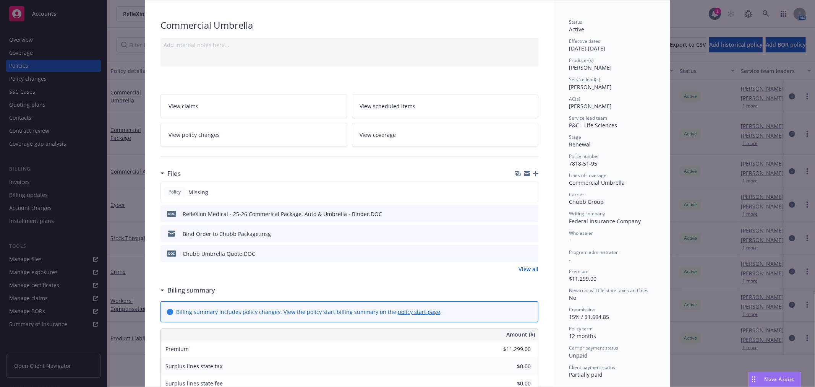
scroll to position [0, 0]
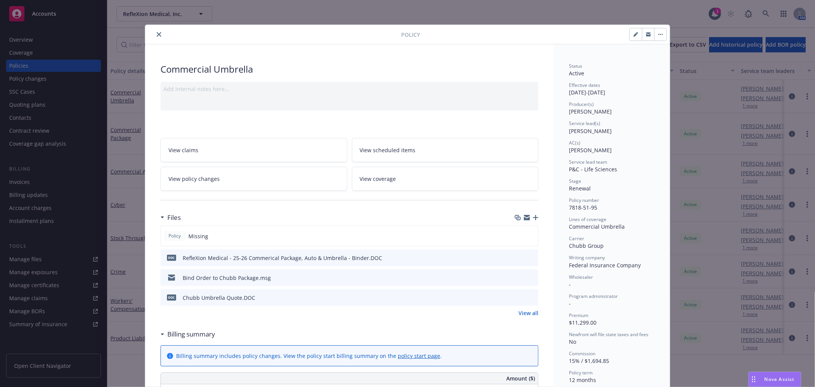
click at [157, 33] on icon "close" at bounding box center [159, 34] width 5 height 5
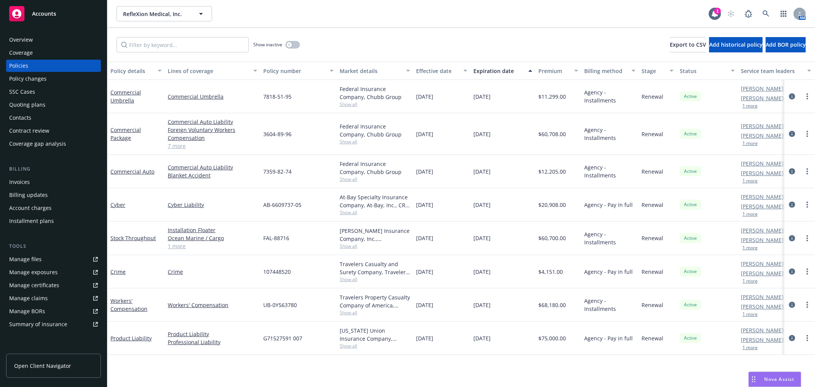
click at [364, 25] on div "RefleXion Medical, Inc. RefleXion Medical, Inc. 1 AM" at bounding box center [461, 14] width 708 height 28
